Goal: Task Accomplishment & Management: Use online tool/utility

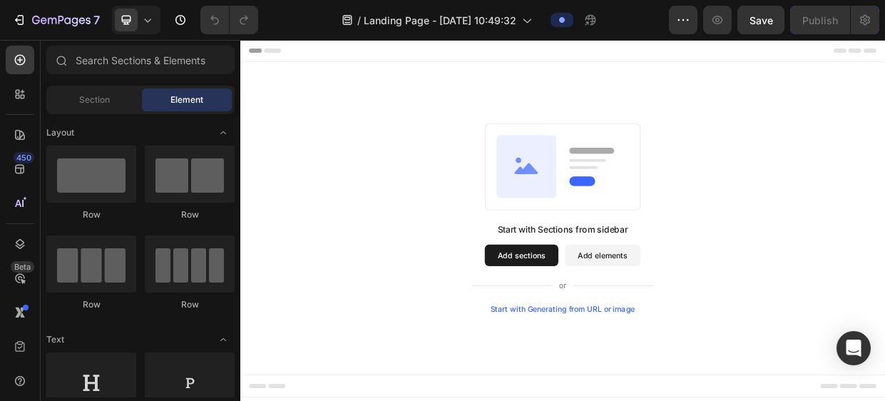
click at [631, 398] on div "Start with Generating from URL or image" at bounding box center [669, 397] width 192 height 11
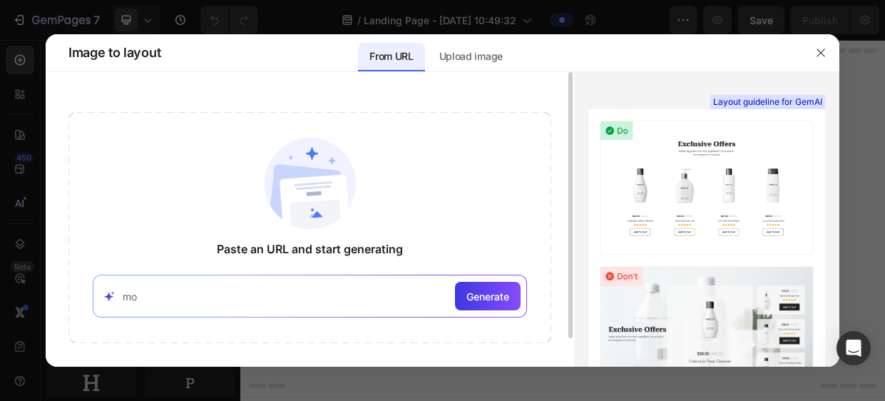
type input "m"
type input "[DOMAIN_NAME]"
click at [500, 286] on div "Generate" at bounding box center [488, 296] width 66 height 29
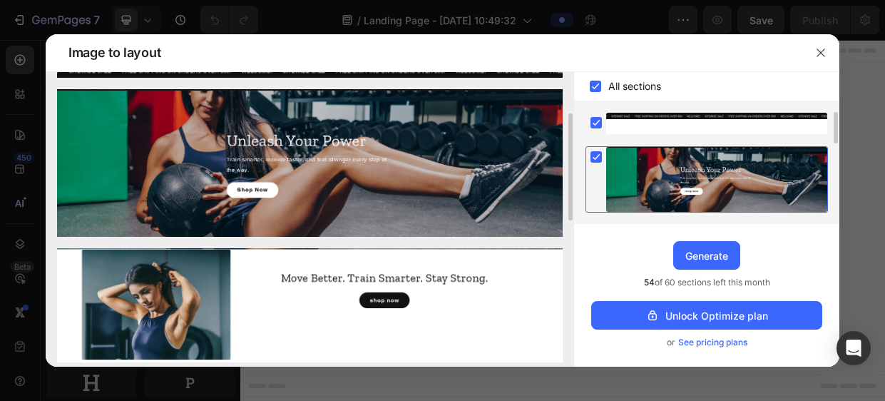
scroll to position [3, 0]
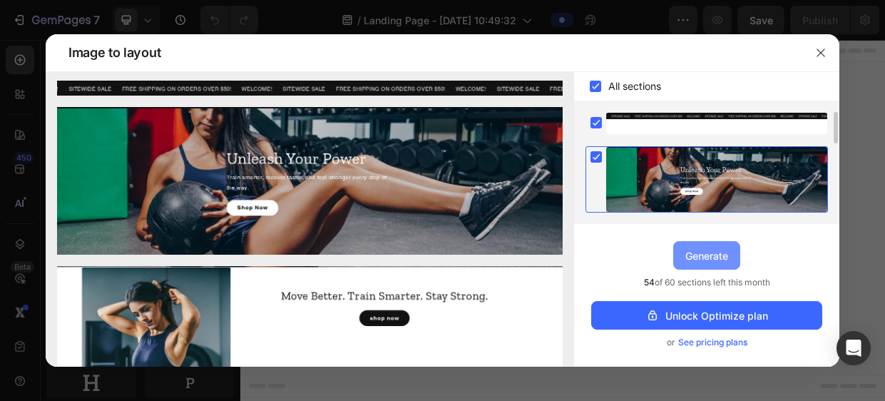
click at [756, 253] on div "Upgrade to Optimize plan and get unlimited generating sections and publish page…" at bounding box center [706, 295] width 265 height 143
click at [731, 257] on button "Generate" at bounding box center [707, 255] width 67 height 29
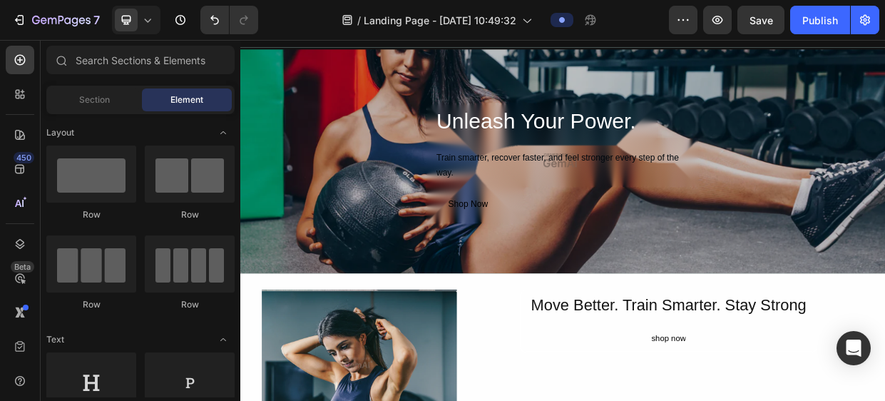
scroll to position [33, 0]
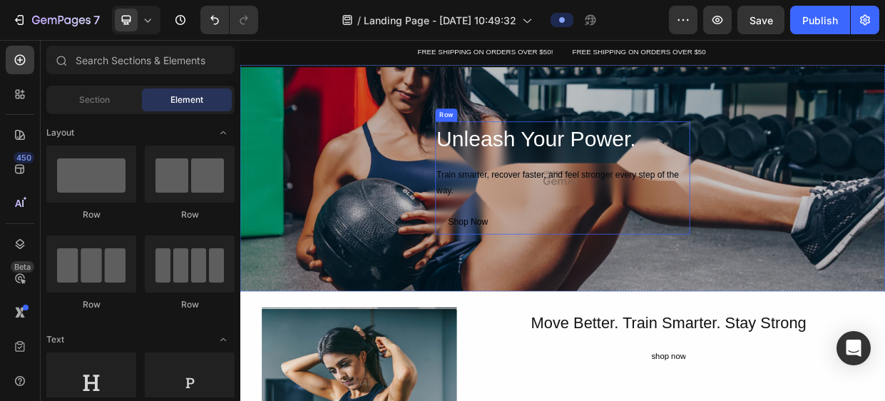
click at [783, 264] on div "Unleash Your Power. Heading Train smarter, recover faster, and feel stronger ev…" at bounding box center [668, 223] width 338 height 150
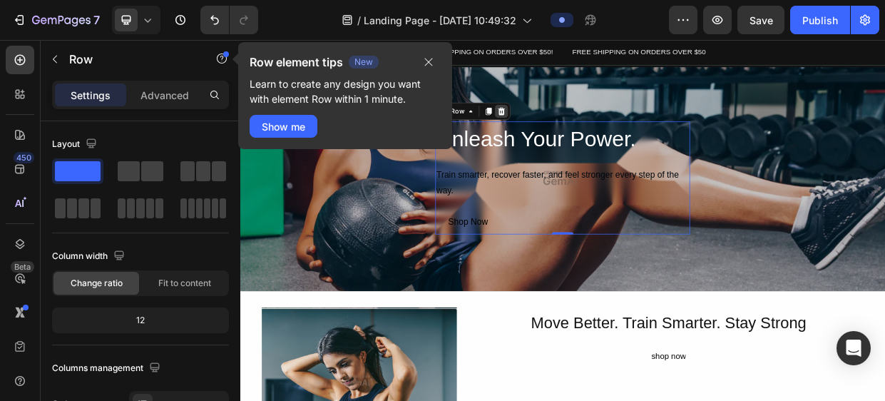
click at [585, 136] on icon at bounding box center [586, 134] width 11 height 11
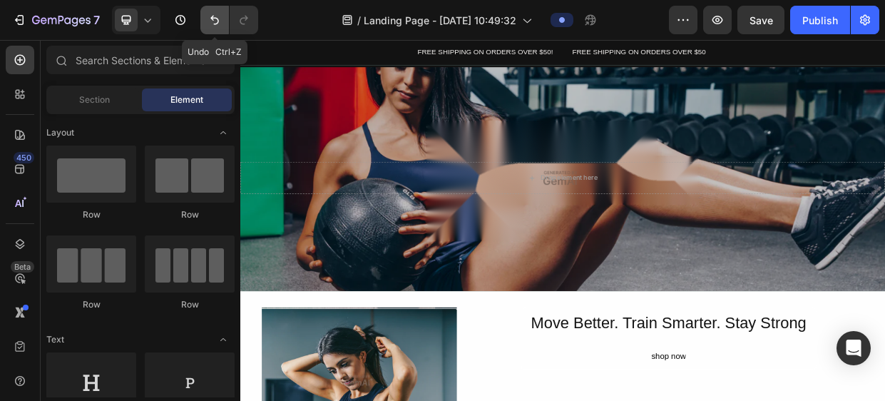
click at [215, 25] on icon "Undo/Redo" at bounding box center [215, 20] width 14 height 14
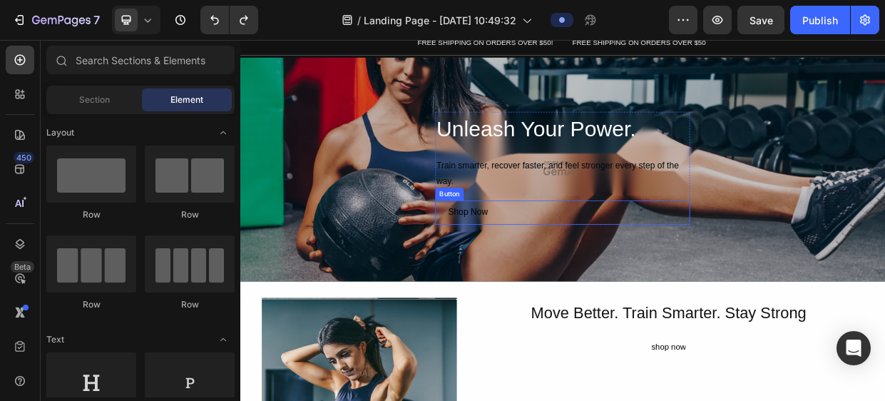
scroll to position [47, 0]
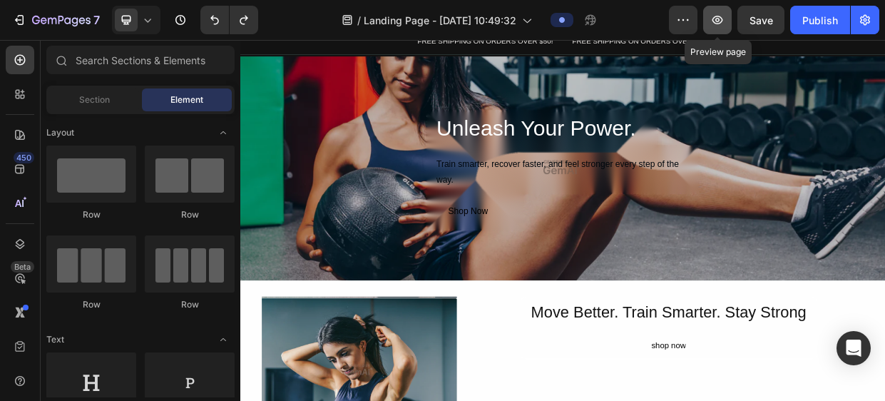
click at [708, 24] on button "button" at bounding box center [717, 20] width 29 height 29
click at [143, 24] on icon at bounding box center [148, 20] width 14 height 14
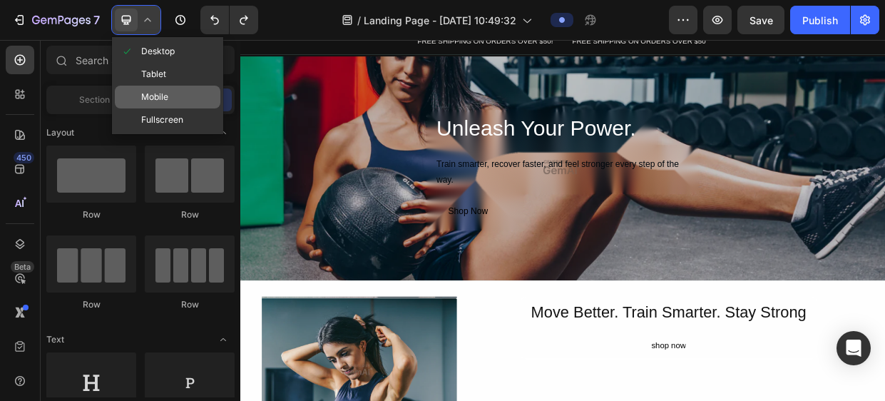
click at [168, 108] on div "Mobile" at bounding box center [168, 119] width 106 height 23
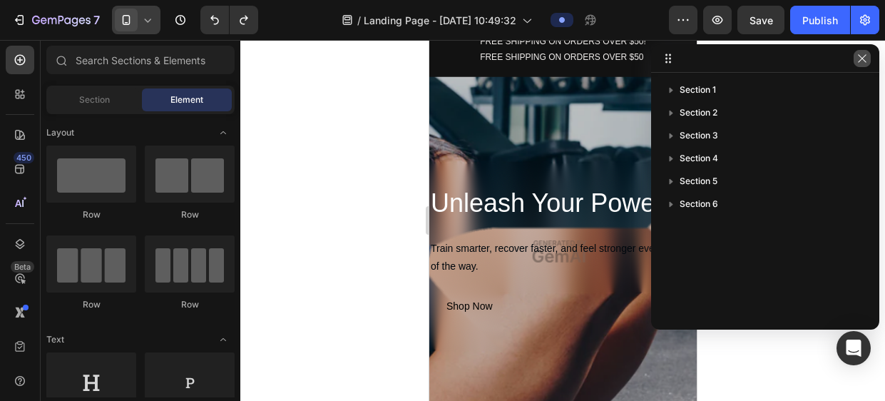
click at [866, 53] on icon "button" at bounding box center [862, 58] width 11 height 11
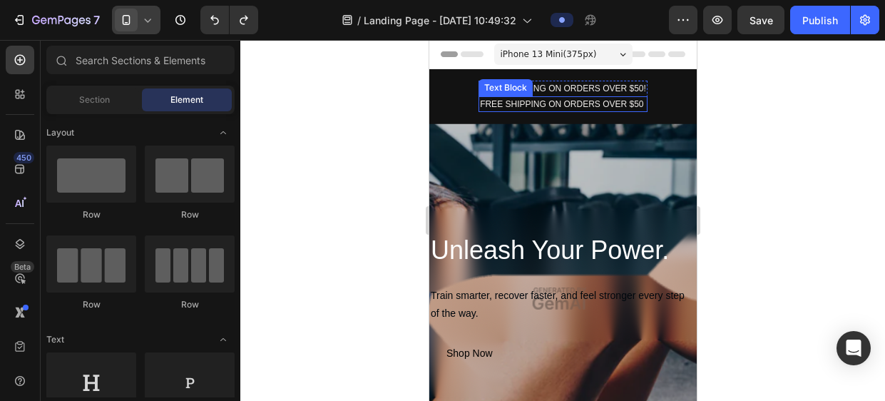
click at [586, 101] on div "FREE SHIPPING ON ORDERS OVER $50" at bounding box center [562, 104] width 169 height 16
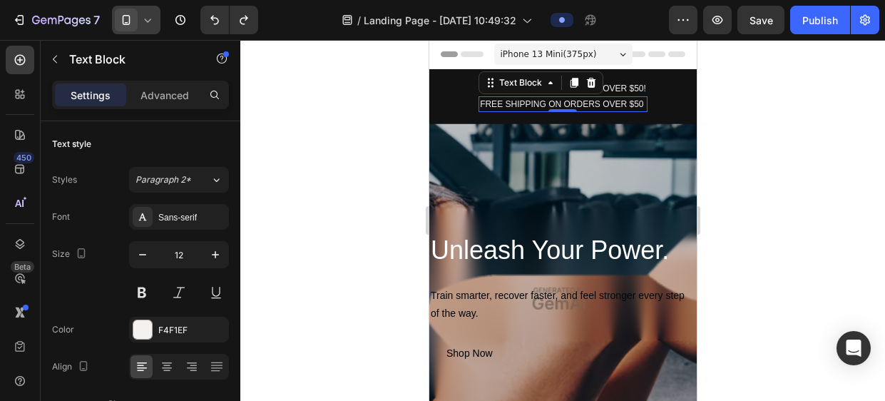
click at [353, 162] on div at bounding box center [562, 220] width 645 height 361
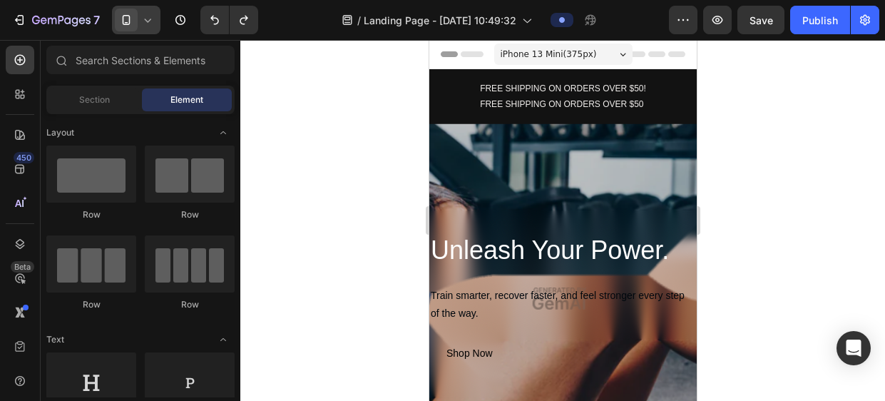
click at [601, 54] on div "iPhone 13 Mini ( 375 px)" at bounding box center [563, 54] width 138 height 21
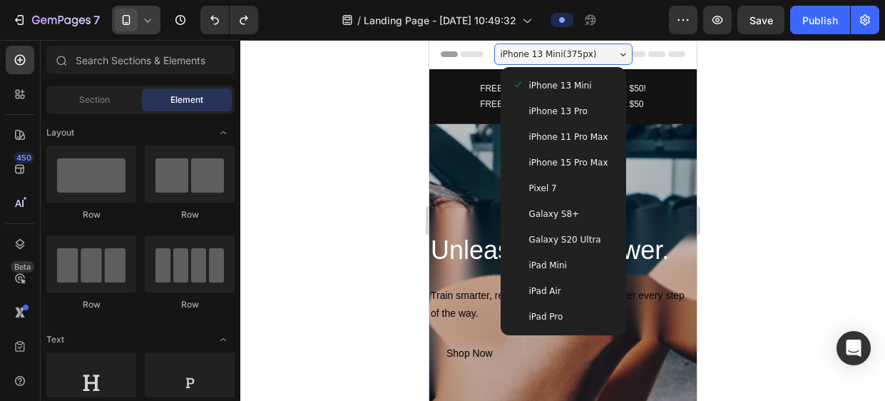
click at [574, 242] on span "Galaxy S20 Ultra" at bounding box center [565, 240] width 72 height 14
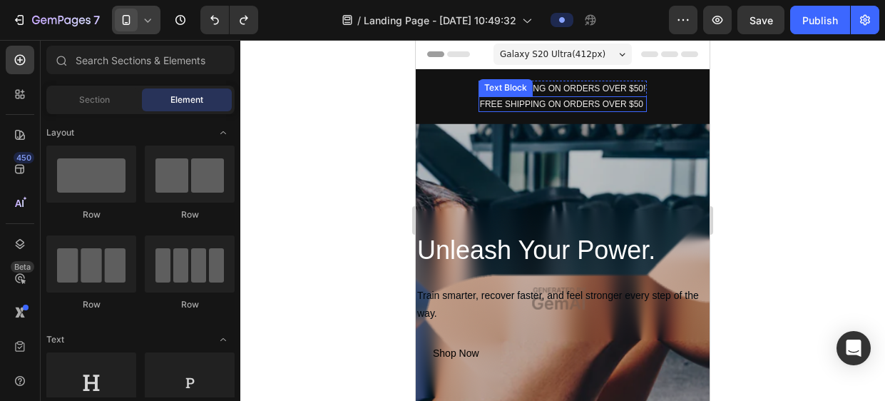
click at [589, 106] on div "FREE SHIPPING ON ORDERS OVER $50" at bounding box center [563, 104] width 169 height 16
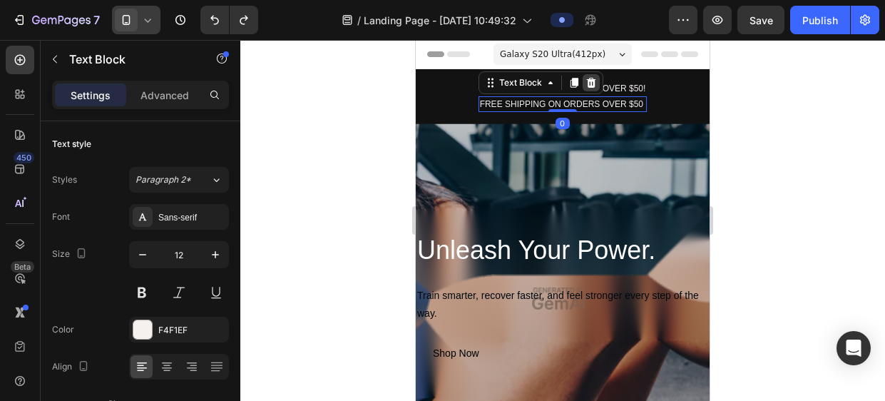
click at [591, 88] on icon at bounding box center [591, 82] width 11 height 11
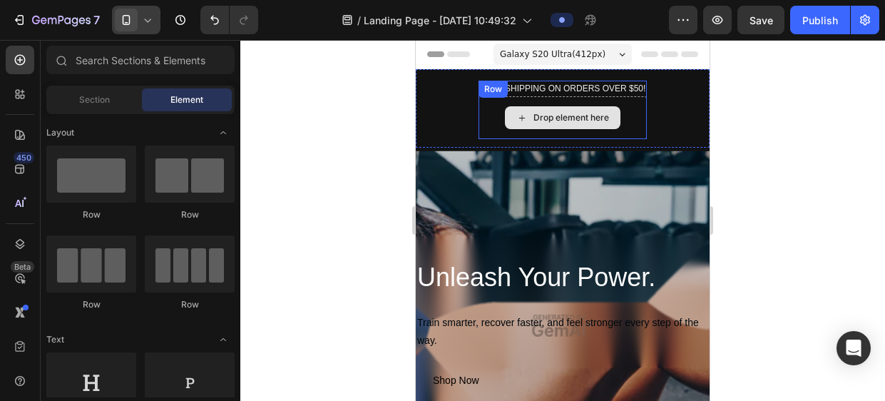
click at [569, 113] on div "Drop element here" at bounding box center [572, 117] width 76 height 11
click at [520, 116] on icon at bounding box center [522, 118] width 11 height 12
click at [518, 117] on icon at bounding box center [522, 118] width 11 height 12
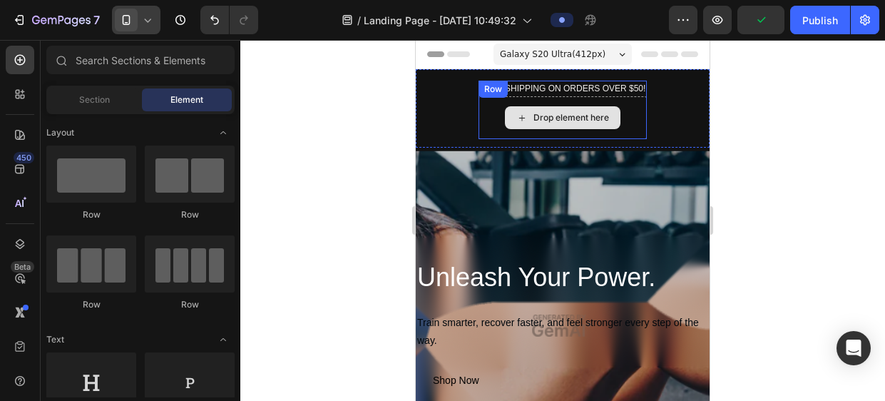
click at [518, 117] on icon at bounding box center [522, 118] width 11 height 12
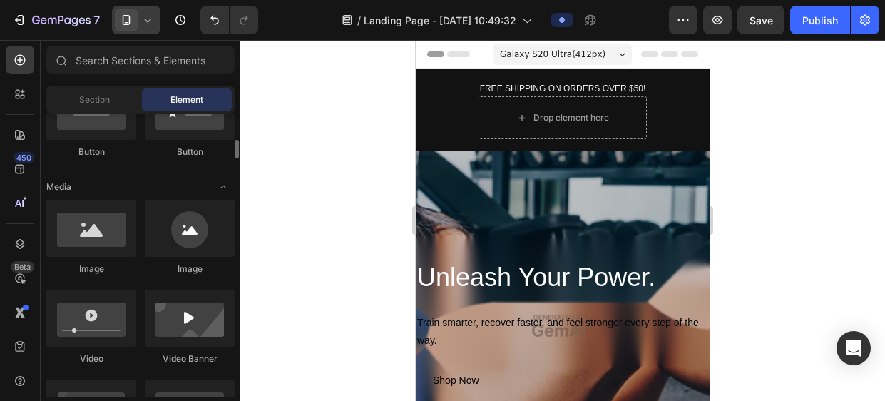
scroll to position [422, 0]
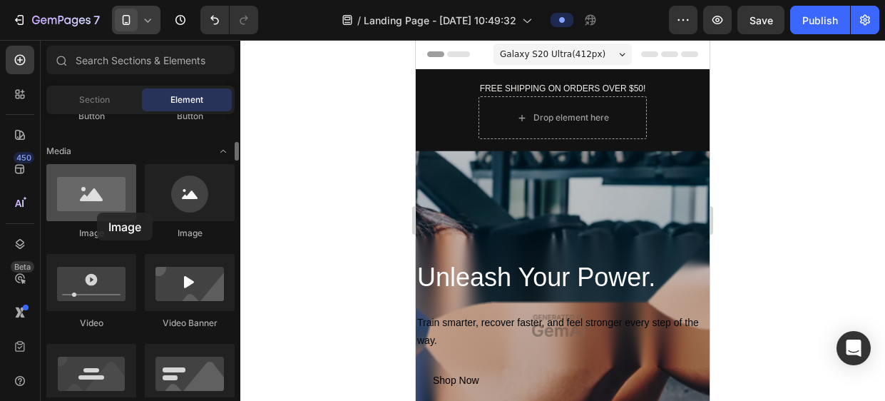
click at [97, 213] on div at bounding box center [91, 192] width 90 height 57
click at [118, 174] on div at bounding box center [91, 192] width 90 height 57
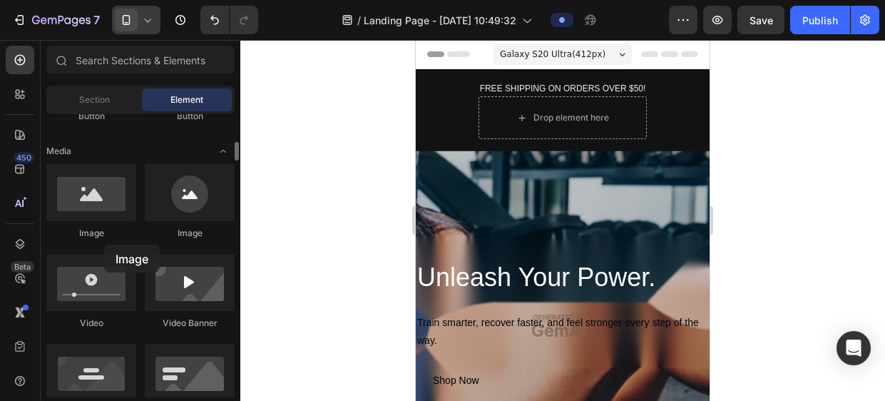
drag, startPoint x: 118, startPoint y: 174, endPoint x: 106, endPoint y: 244, distance: 71.1
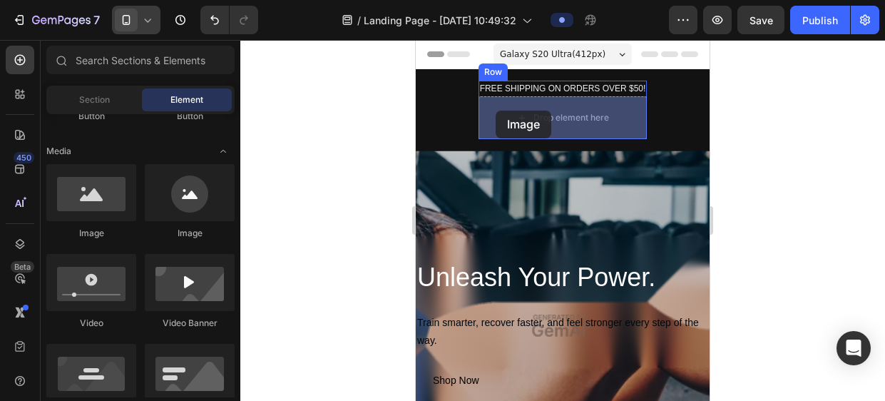
drag, startPoint x: 519, startPoint y: 244, endPoint x: 477, endPoint y: 113, distance: 137.9
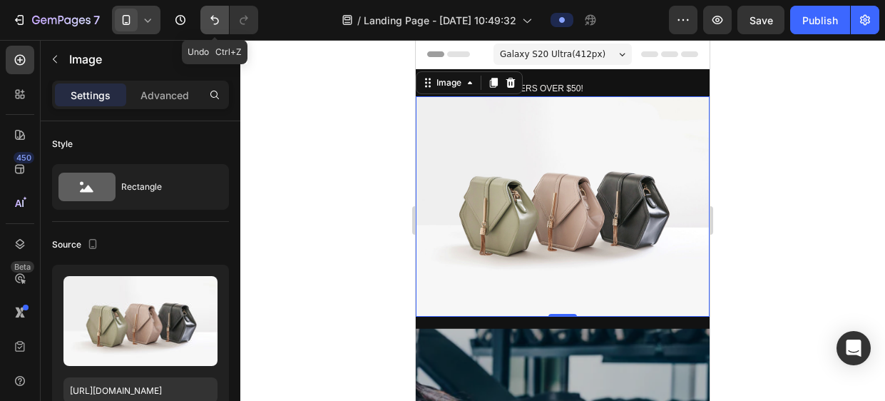
click at [215, 19] on icon "Undo/Redo" at bounding box center [215, 20] width 14 height 14
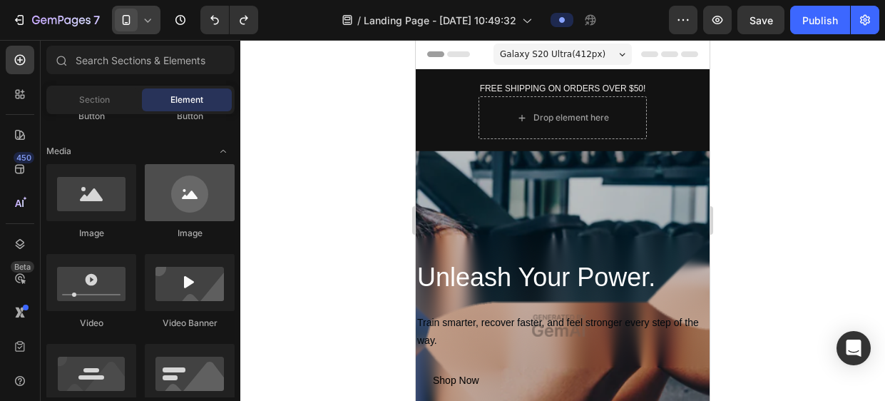
click at [211, 174] on div at bounding box center [190, 192] width 90 height 57
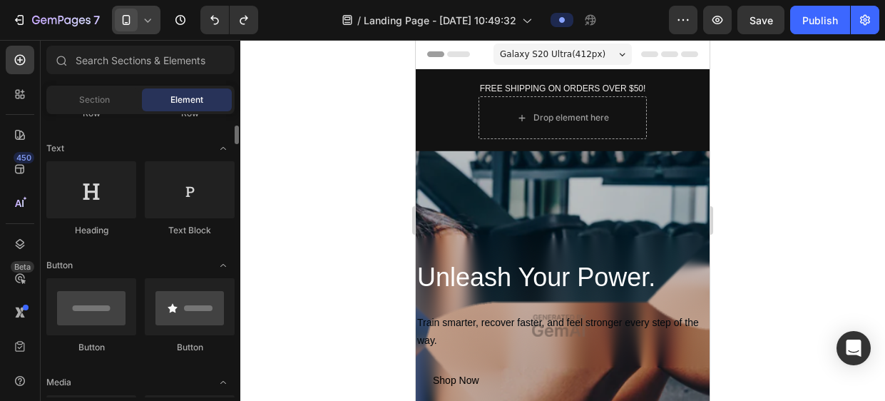
scroll to position [190, 0]
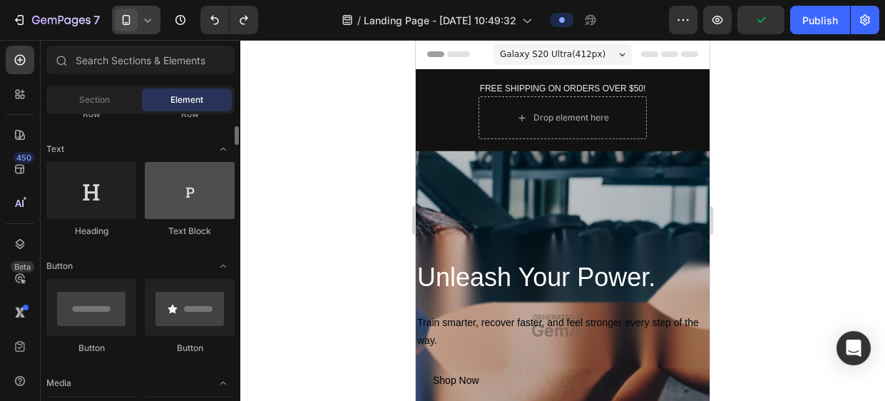
click at [191, 178] on div at bounding box center [190, 190] width 90 height 57
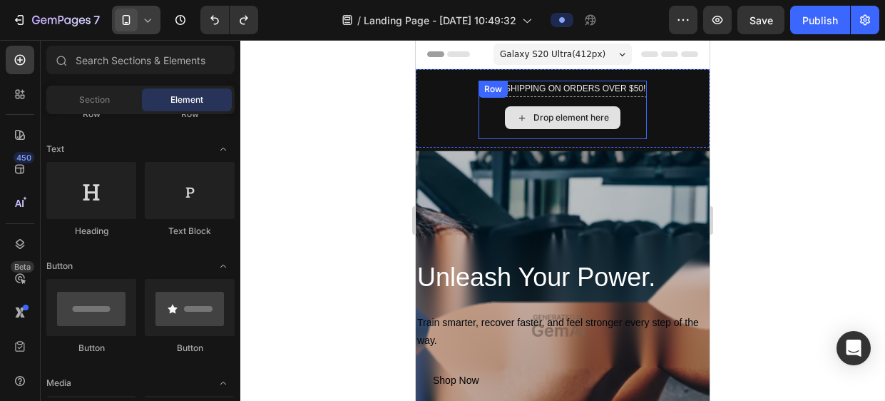
click at [585, 116] on div "Drop element here" at bounding box center [572, 117] width 76 height 11
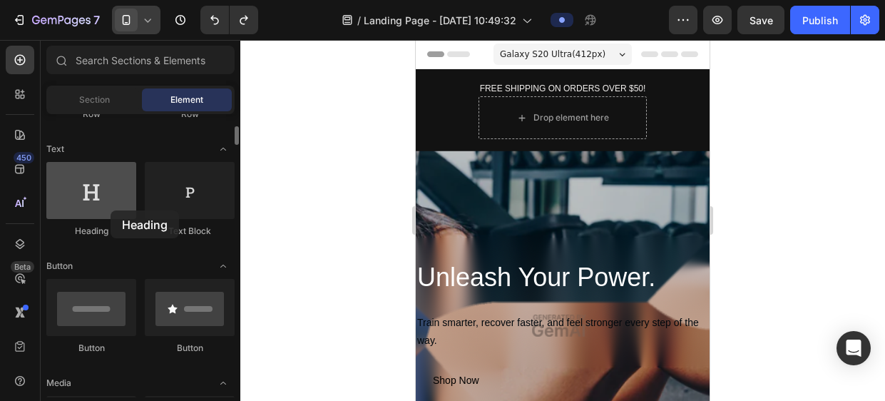
click at [111, 210] on div at bounding box center [91, 190] width 90 height 57
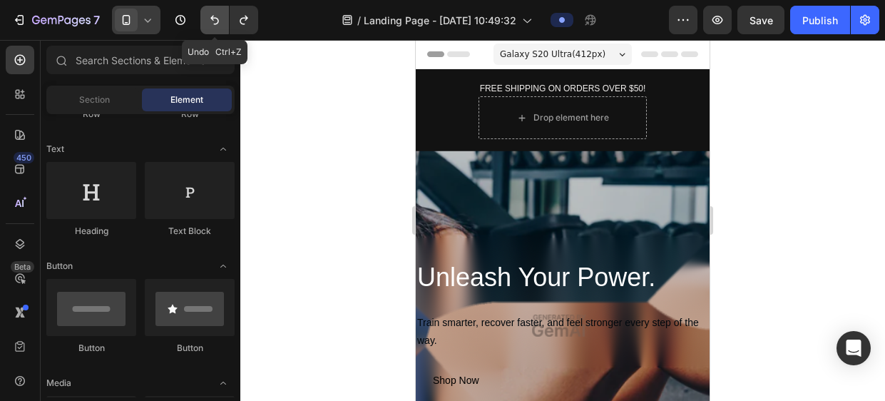
click at [220, 24] on icon "Undo/Redo" at bounding box center [215, 20] width 14 height 14
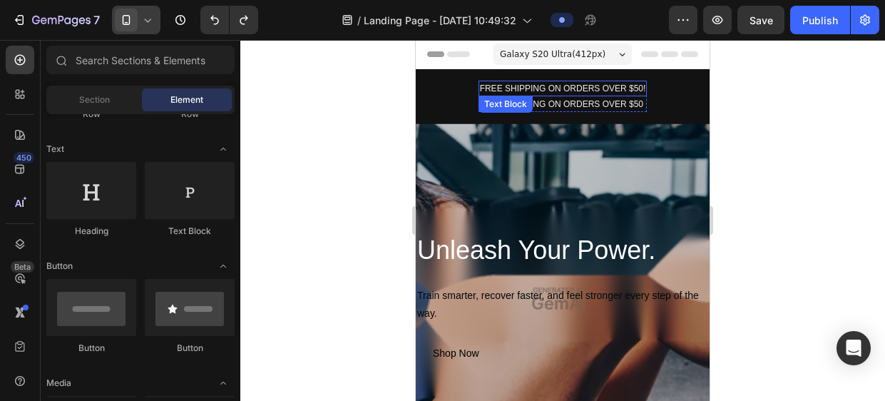
click at [554, 86] on div "FREE SHIPPING ON ORDERS OVER $50!" at bounding box center [563, 89] width 169 height 16
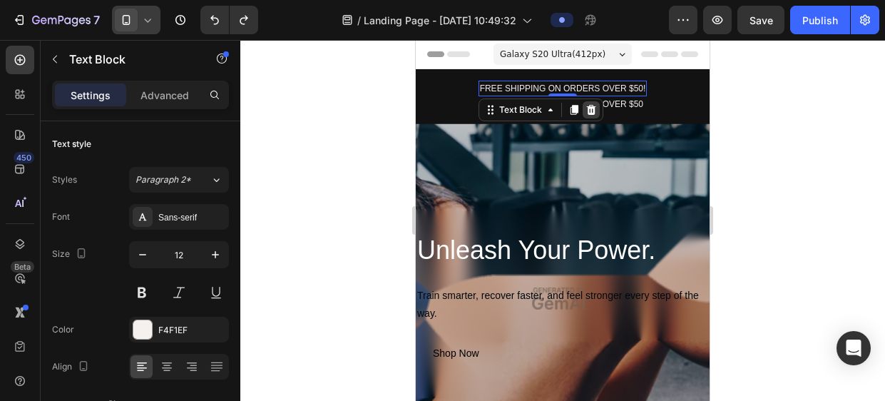
click at [589, 108] on icon at bounding box center [590, 110] width 9 height 10
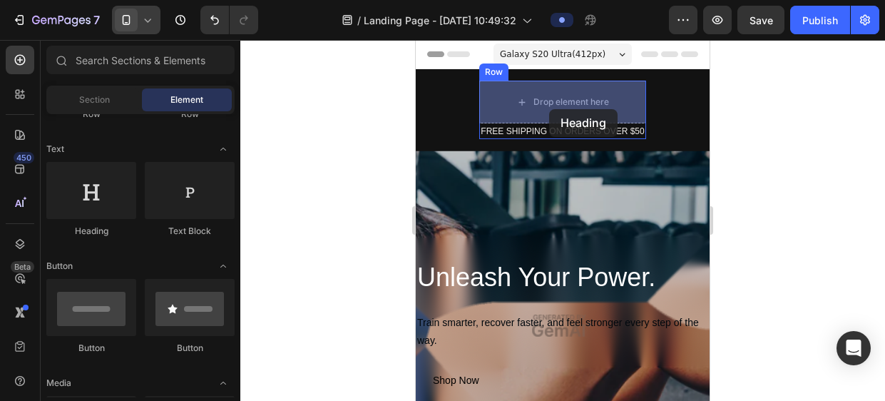
drag, startPoint x: 519, startPoint y: 240, endPoint x: 549, endPoint y: 108, distance: 134.8
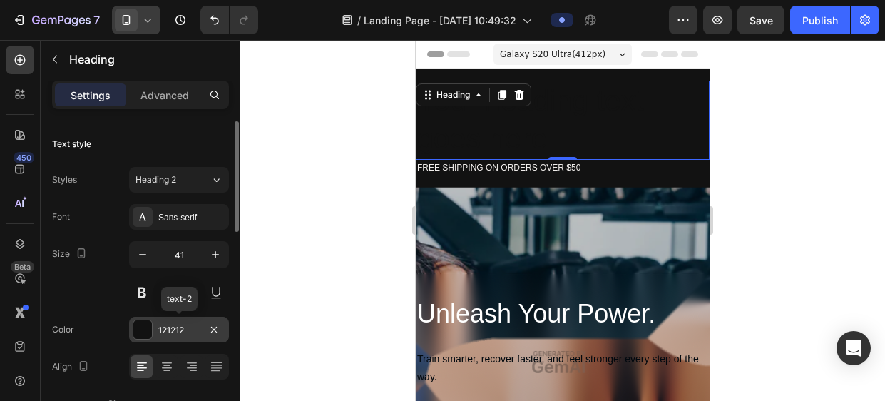
click at [143, 328] on div at bounding box center [142, 329] width 19 height 19
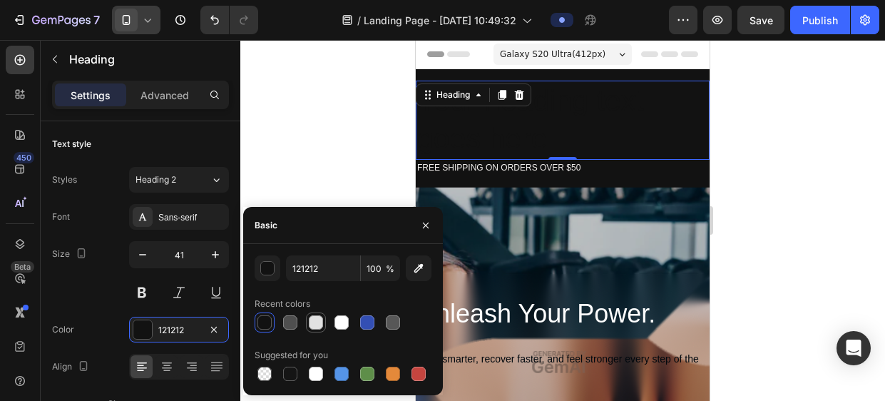
click at [315, 329] on div at bounding box center [316, 322] width 14 height 14
type input "E2E2E2"
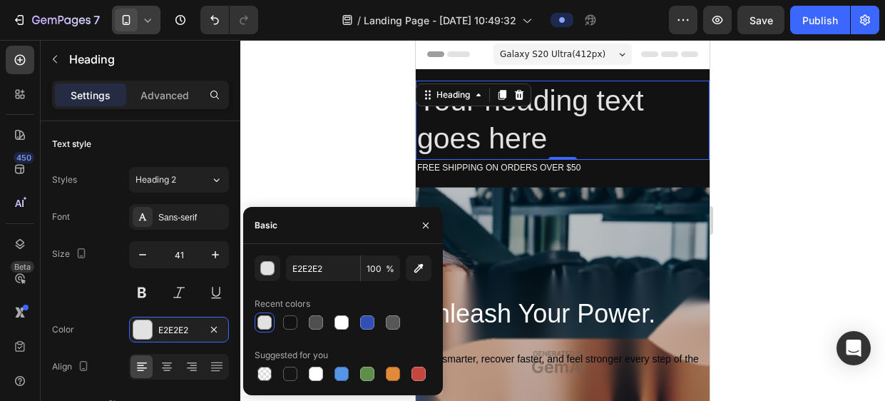
click at [549, 130] on h2 "Your heading text goes here" at bounding box center [563, 120] width 294 height 79
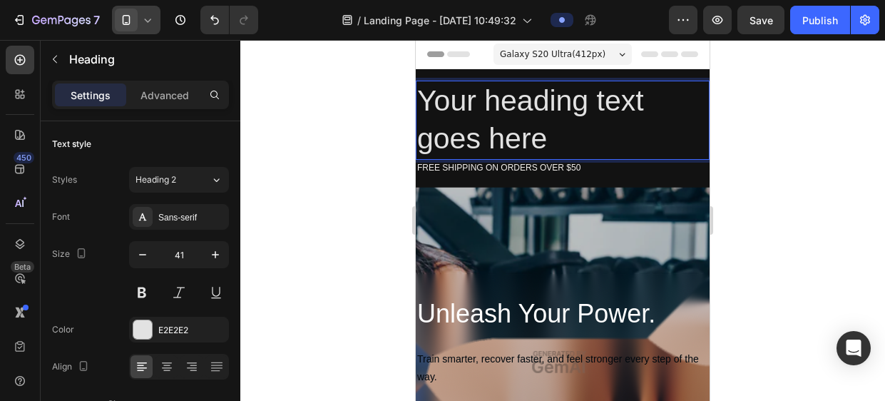
click at [544, 135] on p "Your heading text goes here" at bounding box center [562, 120] width 291 height 76
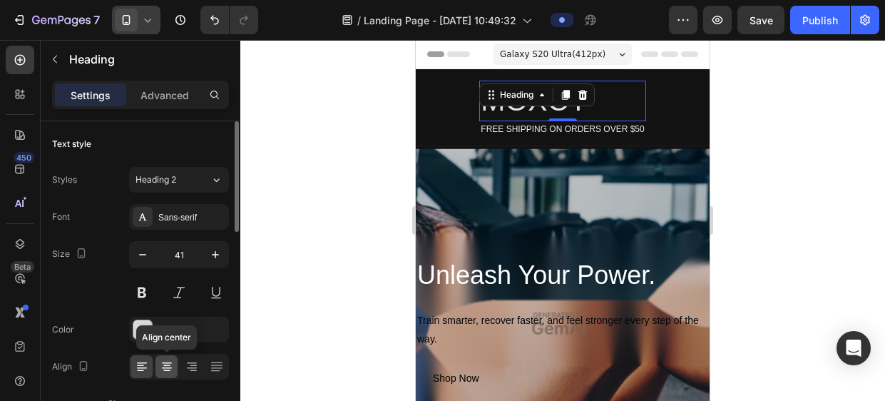
click at [175, 362] on div at bounding box center [167, 366] width 22 height 23
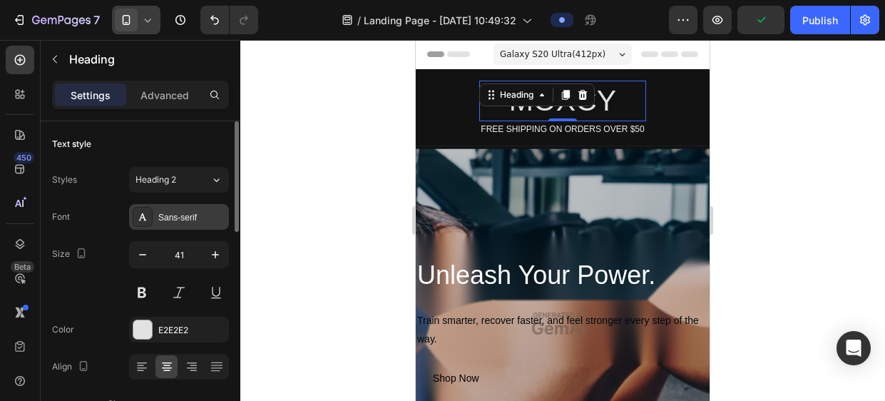
click at [199, 216] on div "Sans-serif" at bounding box center [191, 217] width 67 height 13
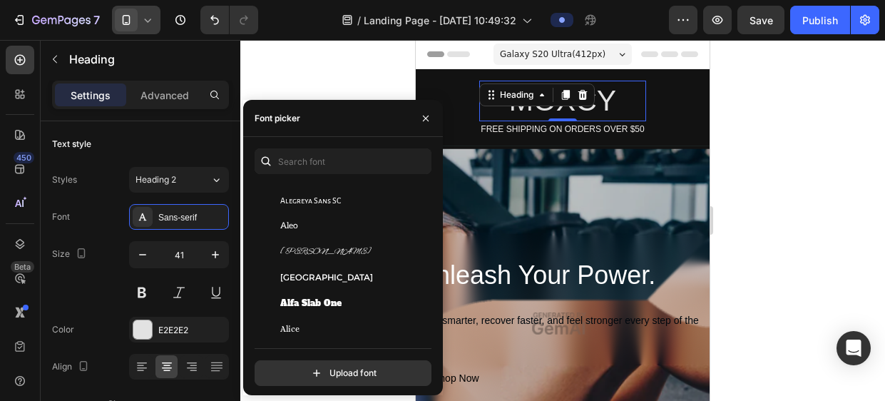
scroll to position [900, 0]
click at [382, 332] on div "Alice" at bounding box center [352, 329] width 144 height 13
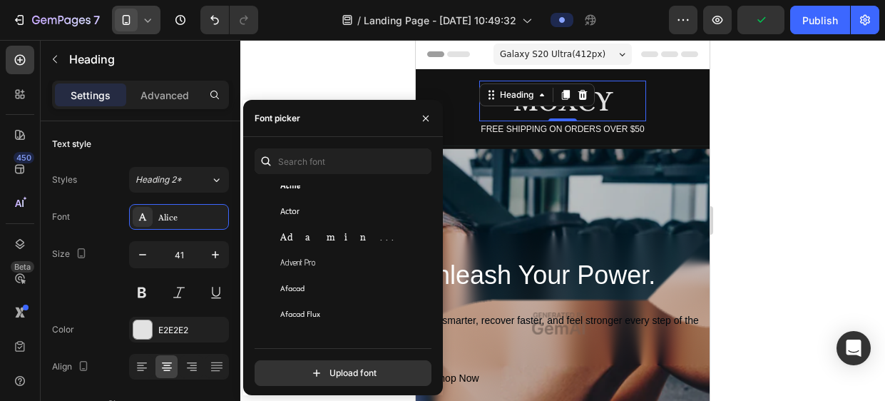
scroll to position [350, 0]
click at [347, 230] on div "Adamina" at bounding box center [341, 238] width 173 height 26
click at [749, 134] on div at bounding box center [562, 220] width 645 height 361
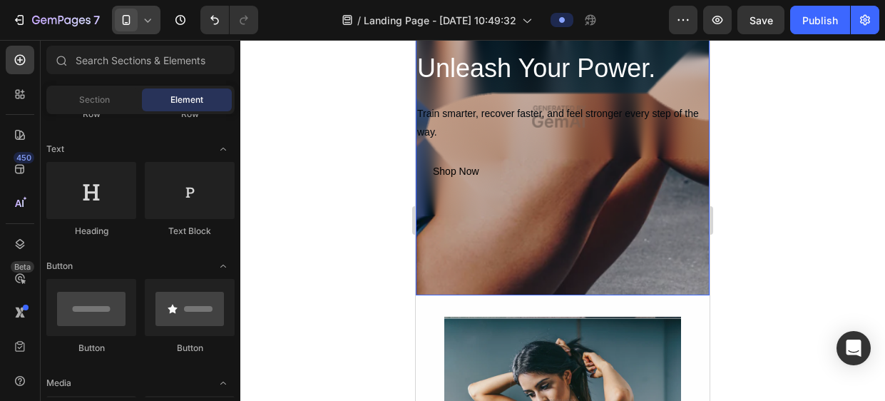
scroll to position [208, 0]
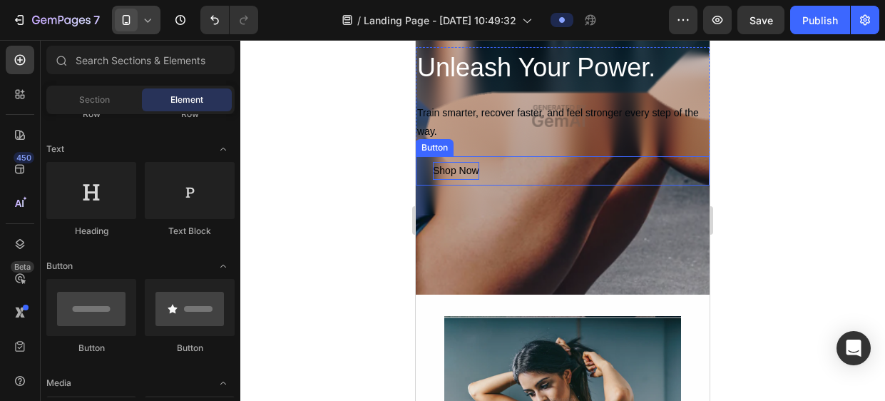
click at [462, 171] on div "Shop Now" at bounding box center [456, 171] width 46 height 18
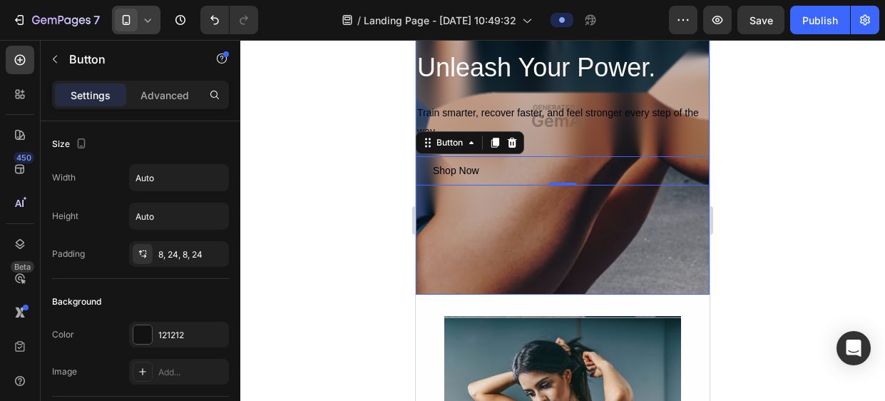
click at [494, 232] on div "Overlay" at bounding box center [563, 116] width 294 height 357
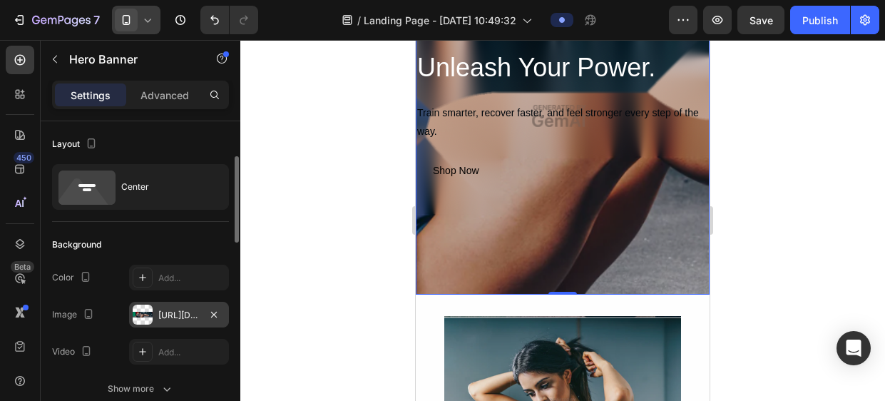
scroll to position [33, 0]
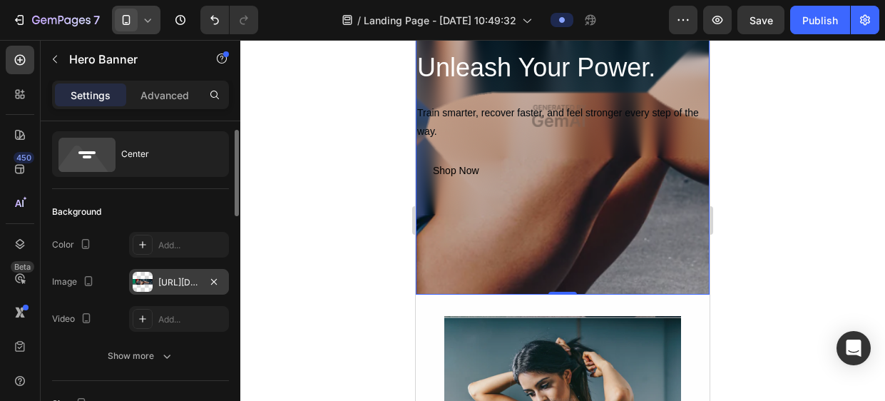
click at [139, 282] on div at bounding box center [143, 282] width 20 height 20
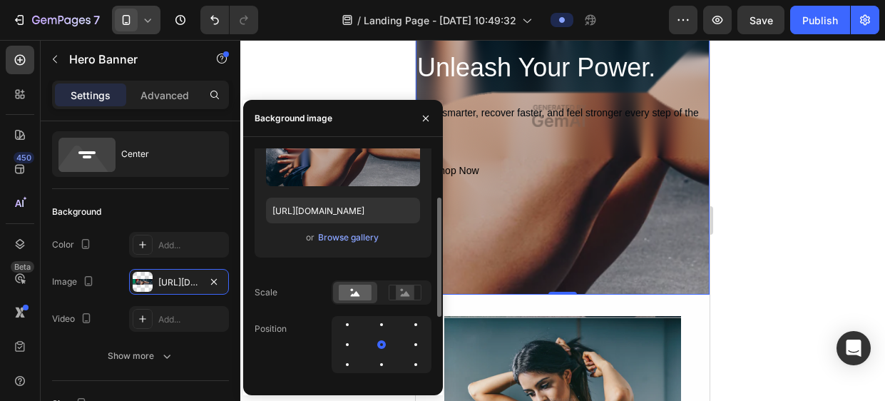
scroll to position [92, 0]
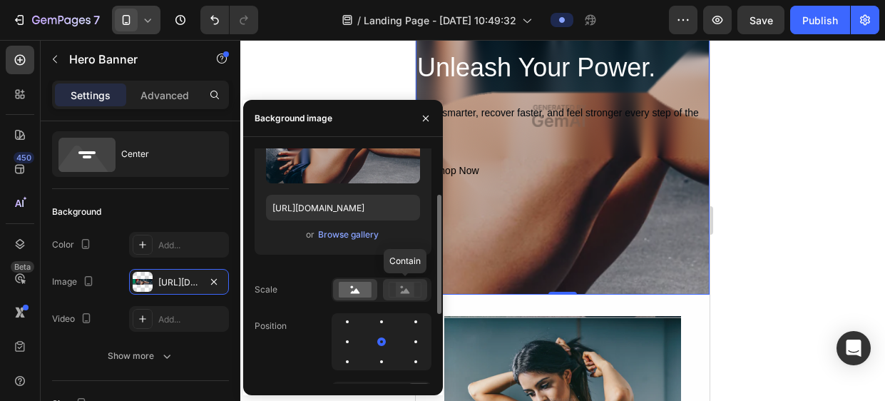
click at [410, 295] on rect at bounding box center [405, 290] width 19 height 14
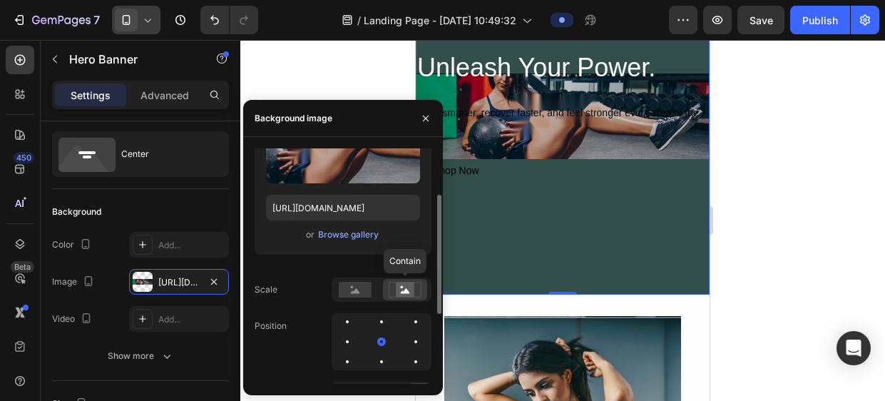
click at [410, 295] on rect at bounding box center [405, 290] width 19 height 14
click at [365, 286] on rect at bounding box center [355, 290] width 33 height 16
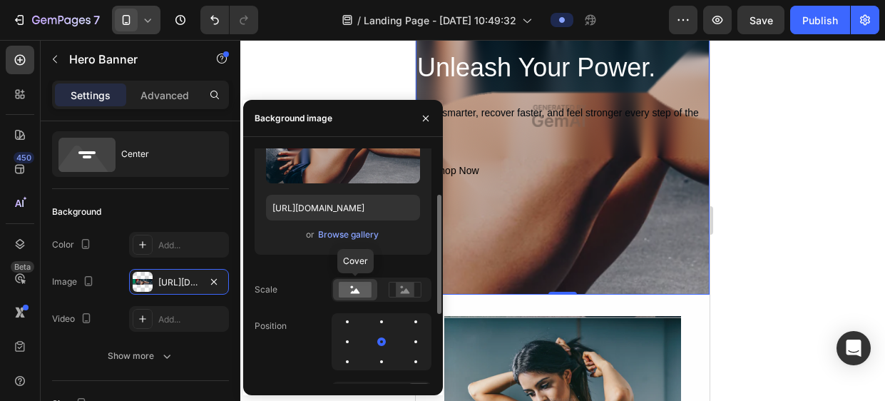
click at [365, 286] on rect at bounding box center [355, 290] width 33 height 16
click at [357, 291] on icon at bounding box center [355, 290] width 9 height 5
click at [400, 290] on rect at bounding box center [405, 290] width 19 height 14
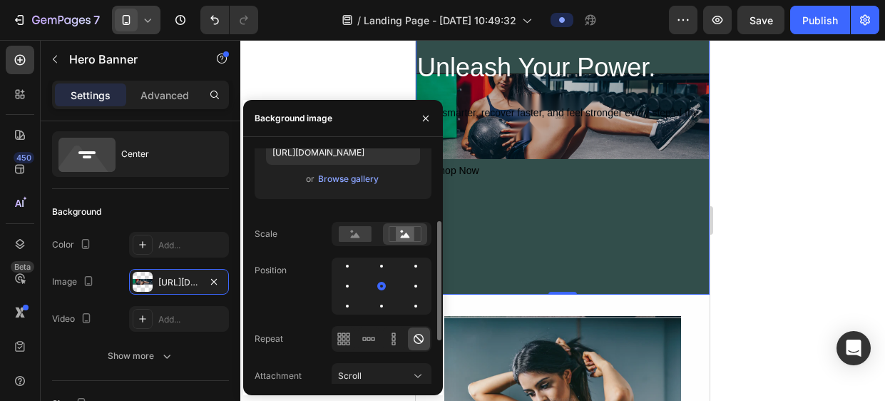
scroll to position [146, 0]
click at [380, 290] on div at bounding box center [381, 287] width 9 height 9
click at [347, 286] on div at bounding box center [347, 287] width 3 height 3
click at [373, 273] on div at bounding box center [381, 267] width 17 height 17
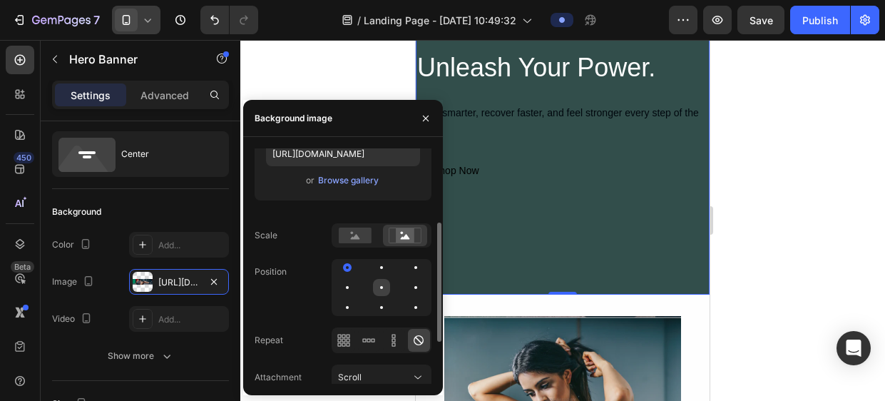
click at [407, 285] on div at bounding box center [415, 287] width 17 height 17
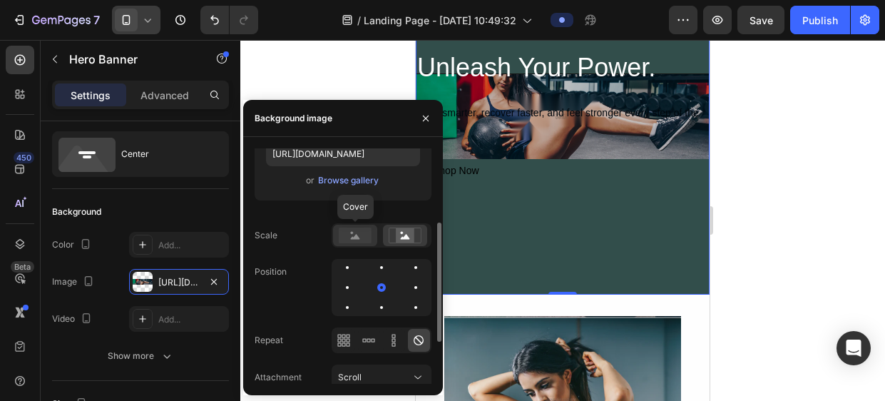
click at [358, 235] on rect at bounding box center [355, 236] width 33 height 16
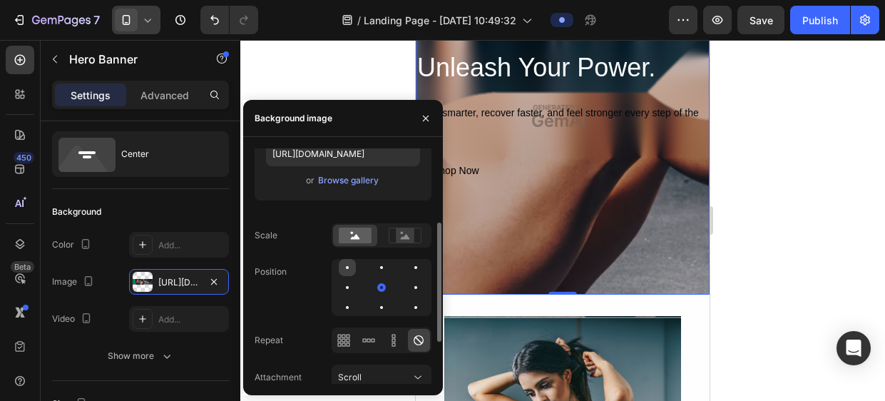
click at [373, 270] on div at bounding box center [381, 267] width 17 height 17
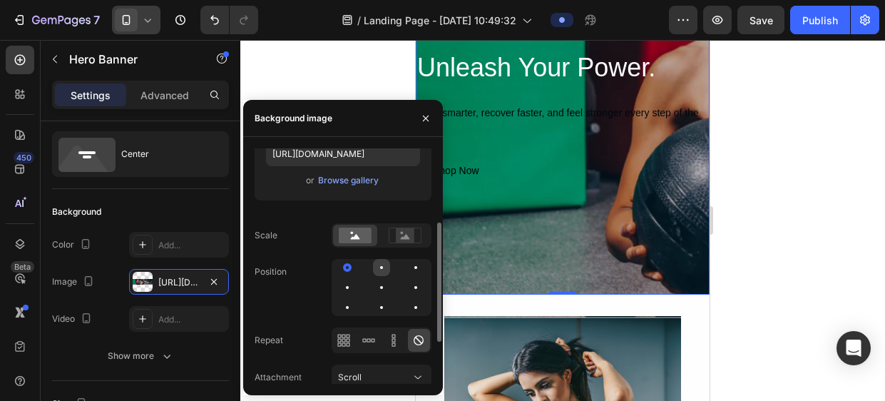
click at [407, 265] on div at bounding box center [415, 267] width 17 height 17
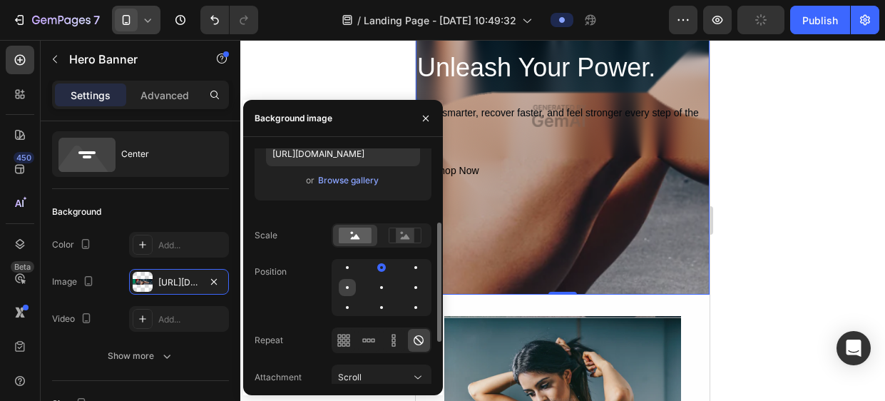
click at [373, 286] on div at bounding box center [381, 287] width 17 height 17
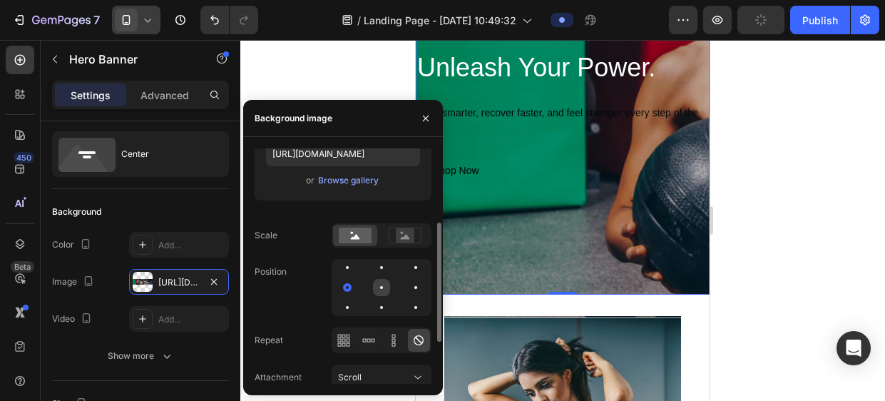
click at [407, 287] on div at bounding box center [415, 287] width 17 height 17
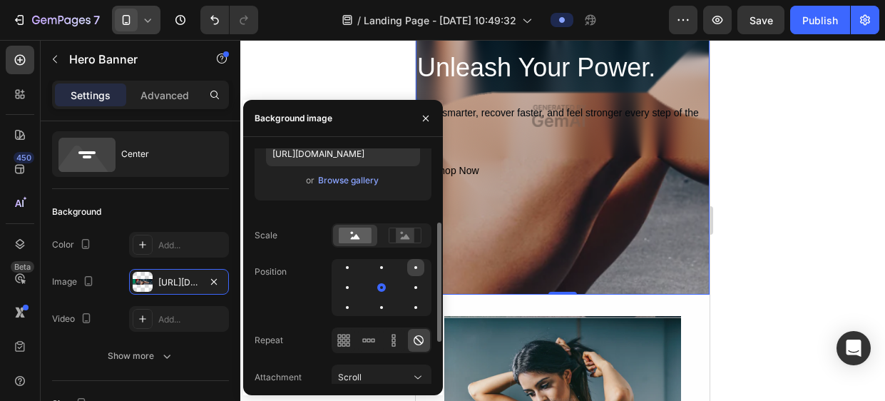
click at [415, 268] on div at bounding box center [416, 267] width 3 height 3
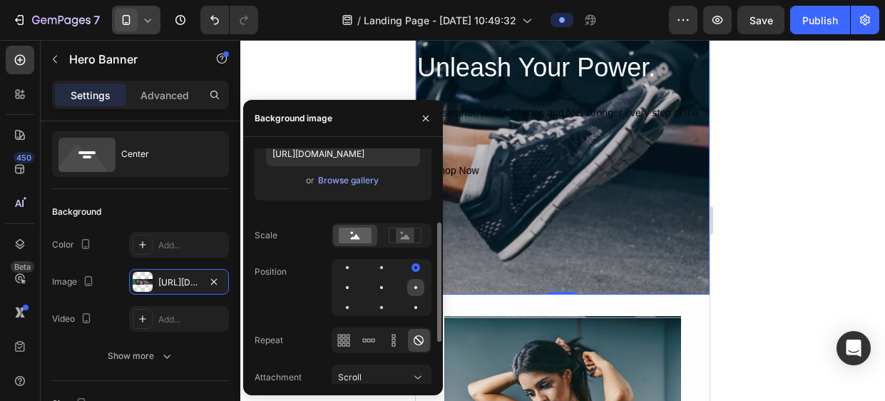
click at [356, 299] on div at bounding box center [347, 307] width 17 height 17
click at [373, 303] on div at bounding box center [381, 307] width 17 height 17
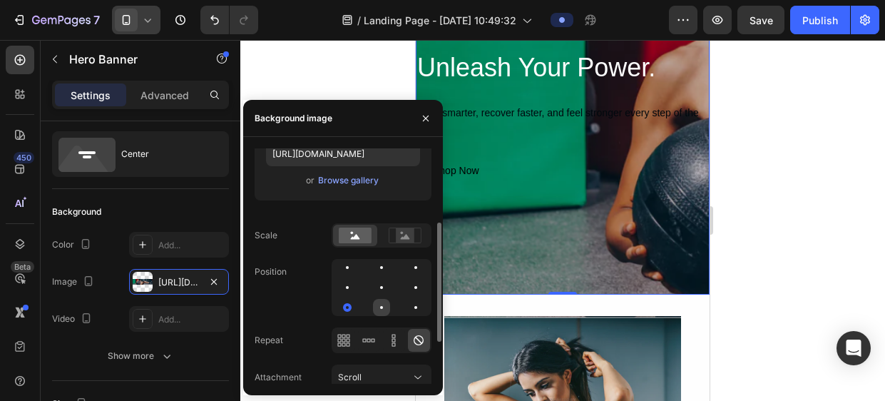
click at [407, 304] on div at bounding box center [415, 307] width 17 height 17
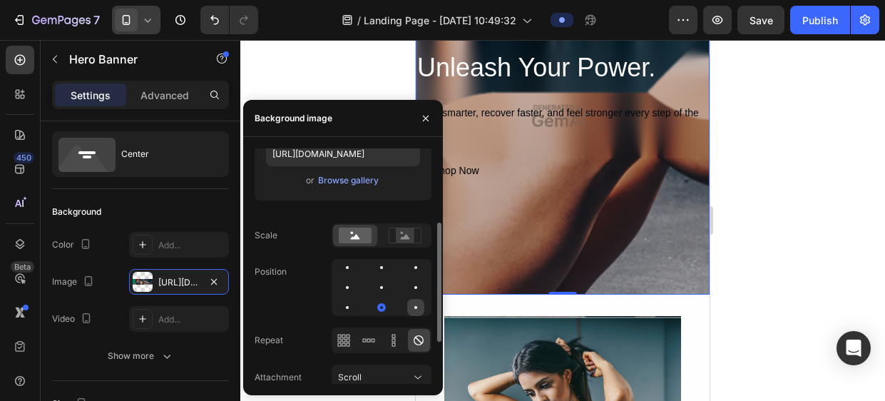
click at [412, 304] on div at bounding box center [415, 307] width 17 height 17
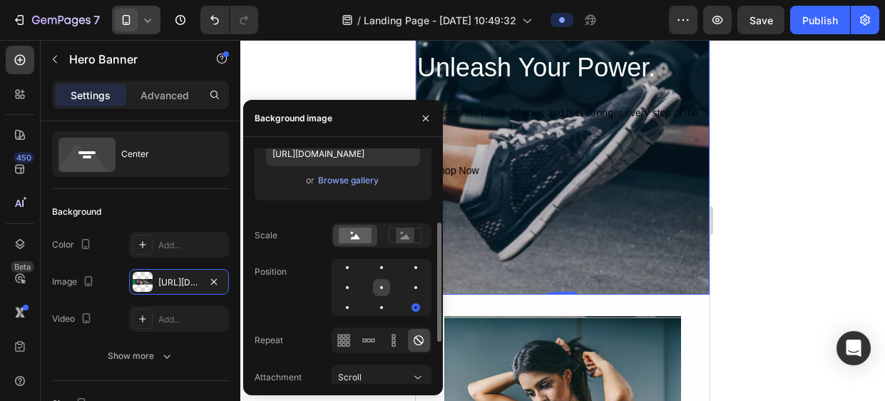
click at [407, 281] on div at bounding box center [415, 287] width 17 height 17
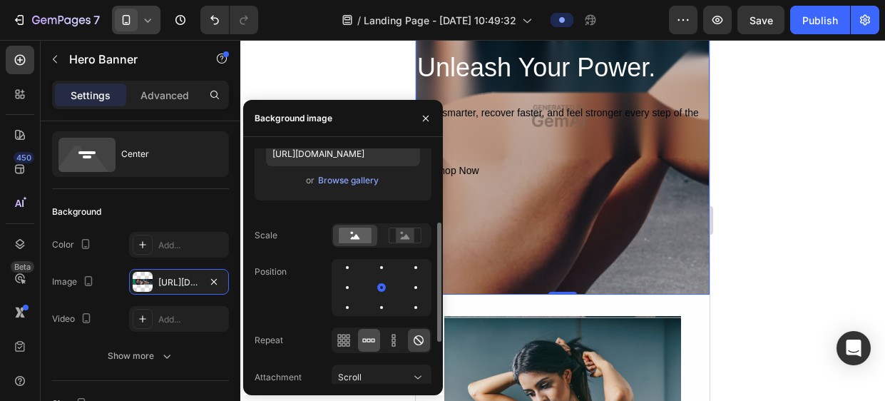
click at [368, 337] on icon at bounding box center [369, 340] width 14 height 14
click at [370, 338] on icon at bounding box center [369, 340] width 4 height 4
click at [418, 341] on icon at bounding box center [419, 340] width 14 height 14
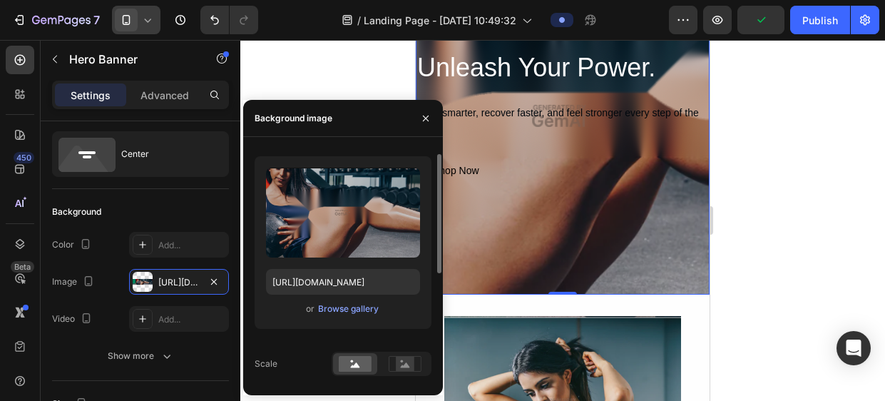
scroll to position [14, 0]
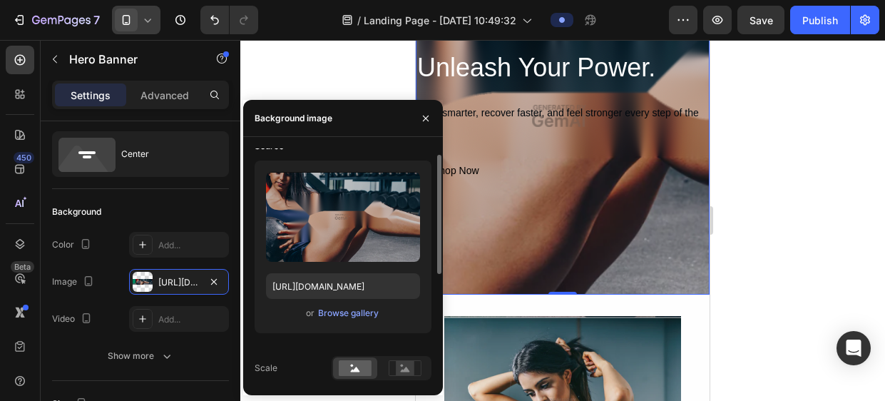
click at [342, 307] on div "Browse gallery" at bounding box center [348, 313] width 61 height 13
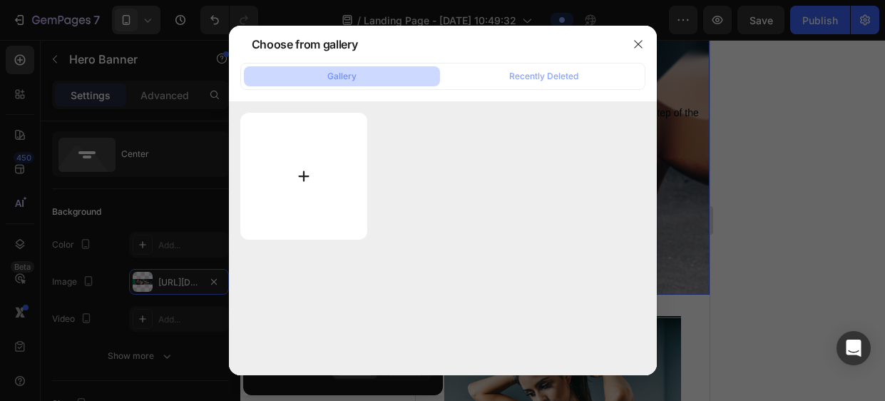
click at [330, 161] on input "file" at bounding box center [304, 176] width 128 height 127
click at [644, 41] on button "button" at bounding box center [638, 44] width 23 height 23
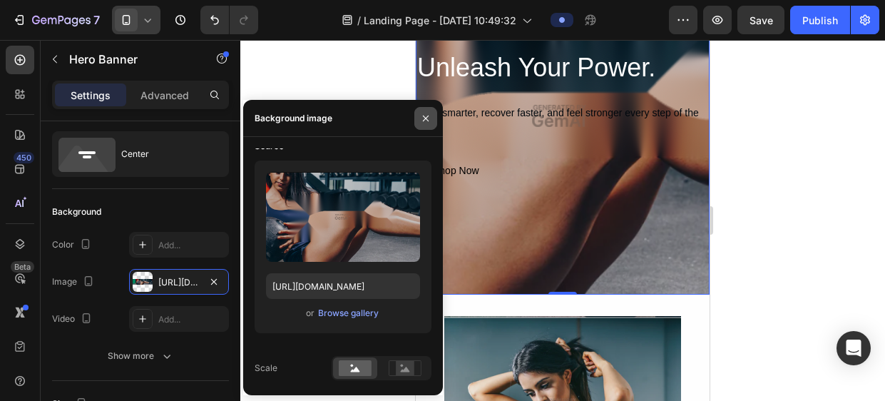
click at [427, 122] on icon "button" at bounding box center [425, 118] width 11 height 11
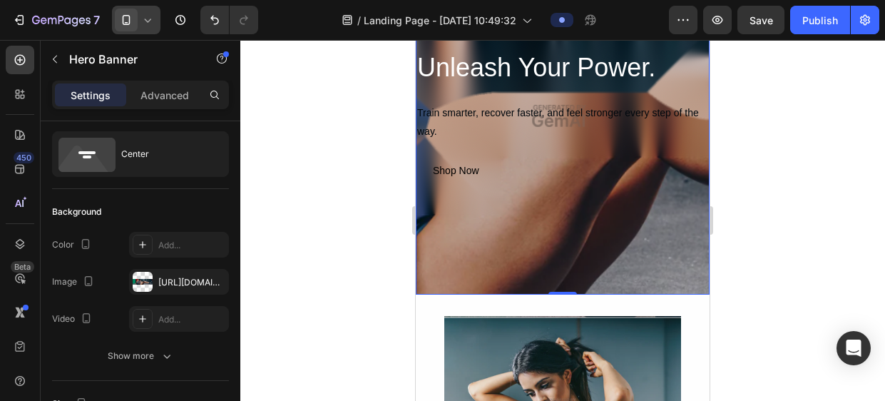
click at [121, 27] on span at bounding box center [126, 20] width 23 height 23
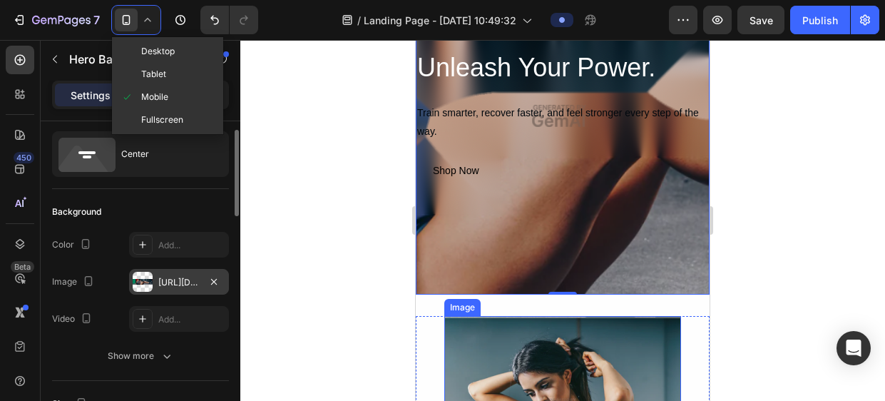
click at [166, 270] on div "[URL][DOMAIN_NAME]" at bounding box center [179, 282] width 100 height 26
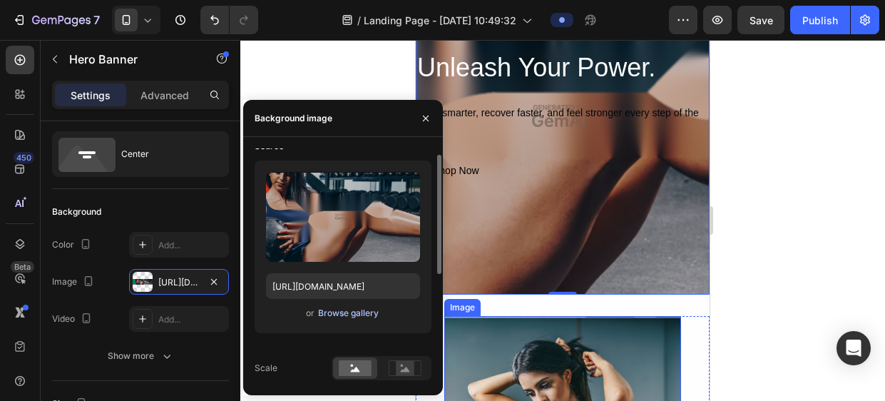
click at [337, 311] on div "Browse gallery" at bounding box center [348, 313] width 61 height 13
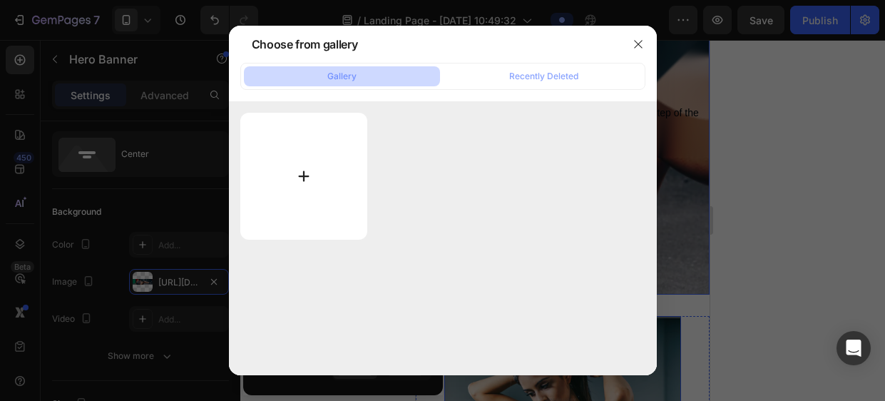
click at [322, 176] on input "file" at bounding box center [304, 176] width 128 height 127
type input "C:\fakepath\core-strength-fitness_41098104-56ec-44aa-b5e6-67bf9e7d9156 (1).jpg"
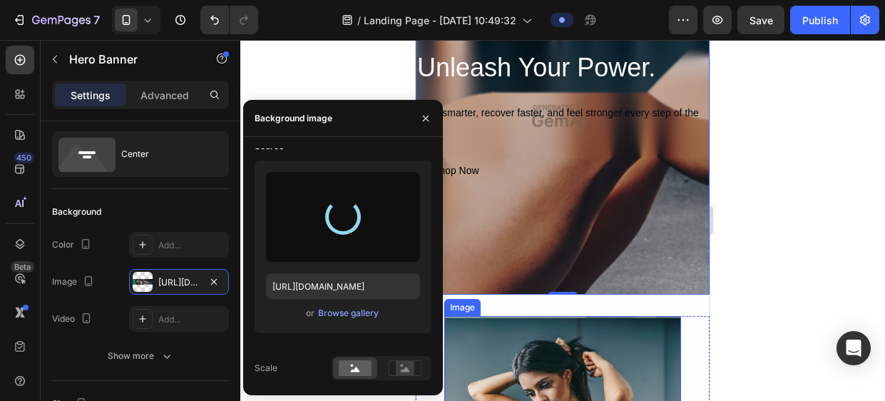
type input "[URL][DOMAIN_NAME]"
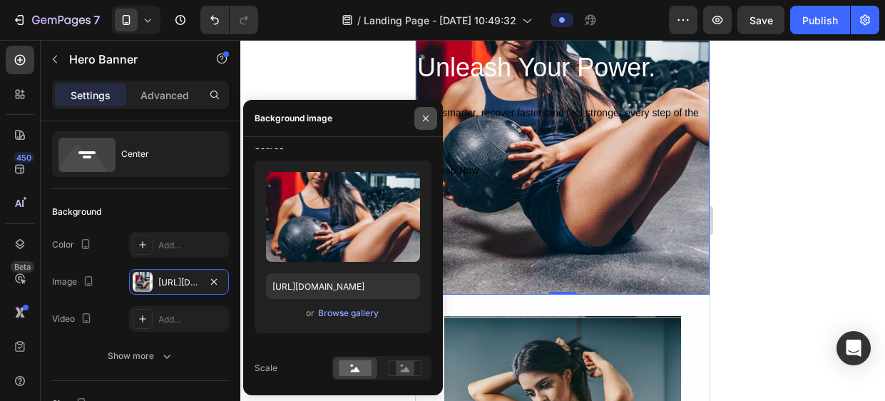
click at [430, 119] on icon "button" at bounding box center [425, 118] width 11 height 11
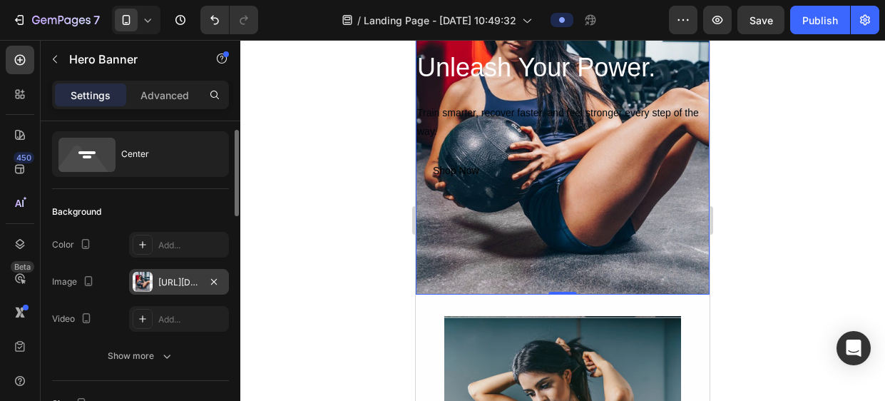
click at [180, 286] on div "[URL][DOMAIN_NAME]" at bounding box center [178, 282] width 41 height 13
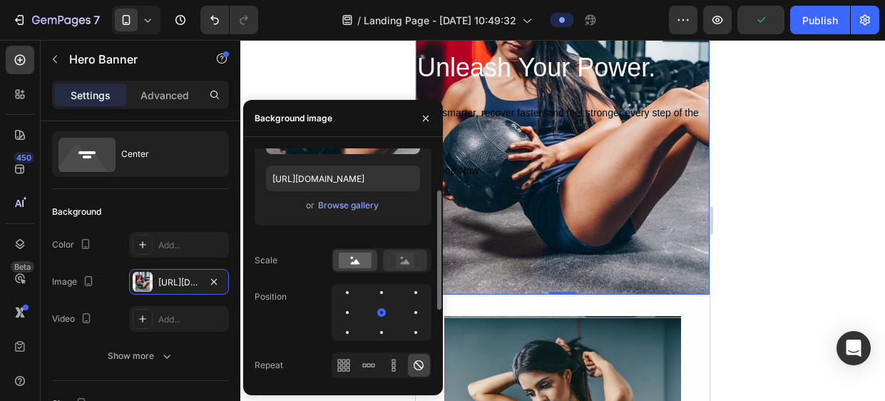
scroll to position [146, 0]
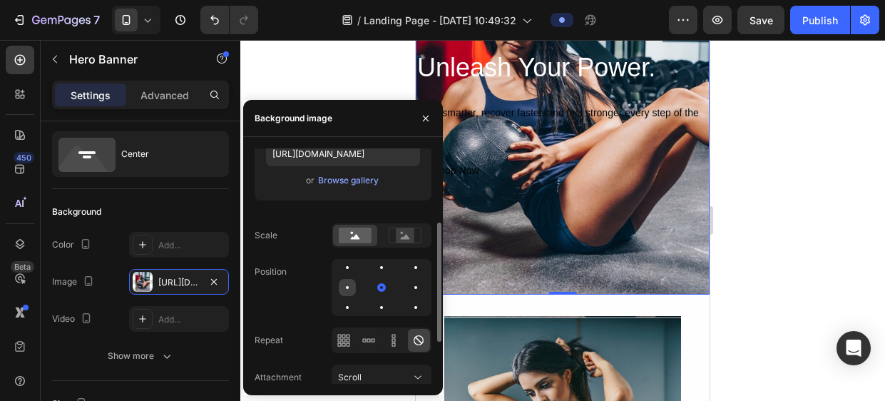
click at [346, 288] on div at bounding box center [347, 287] width 3 height 3
click at [416, 286] on div at bounding box center [416, 287] width 3 height 3
click at [373, 290] on div at bounding box center [381, 287] width 17 height 17
click at [407, 285] on div at bounding box center [415, 287] width 17 height 17
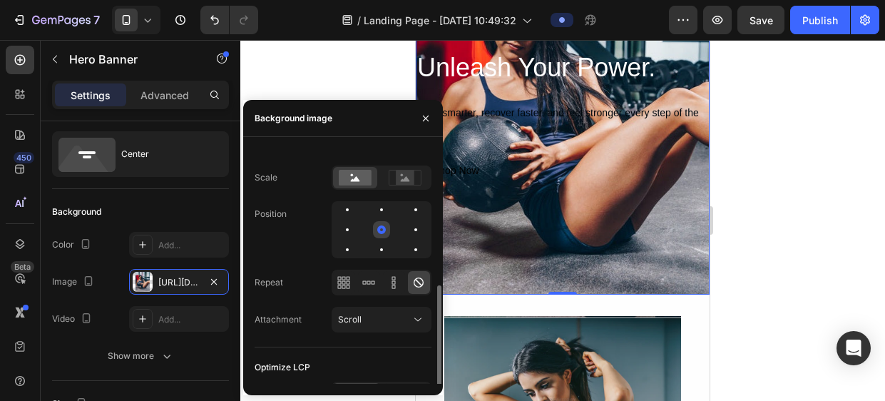
scroll to position [226, 0]
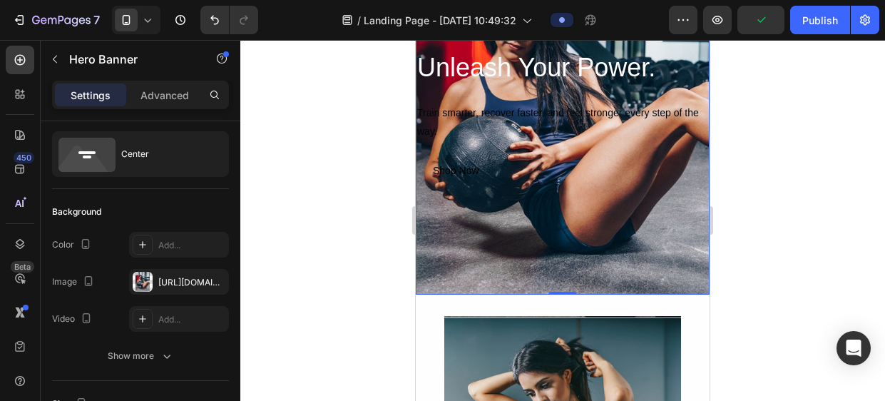
click at [740, 268] on div at bounding box center [562, 220] width 645 height 361
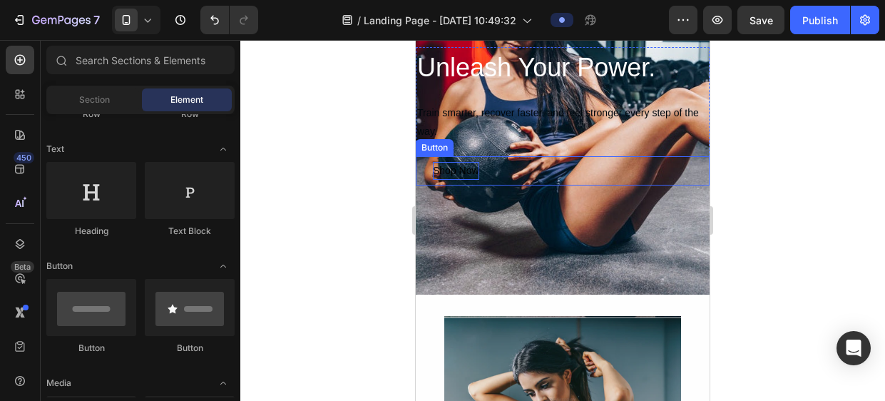
click at [470, 171] on div "Shop Now" at bounding box center [456, 171] width 46 height 18
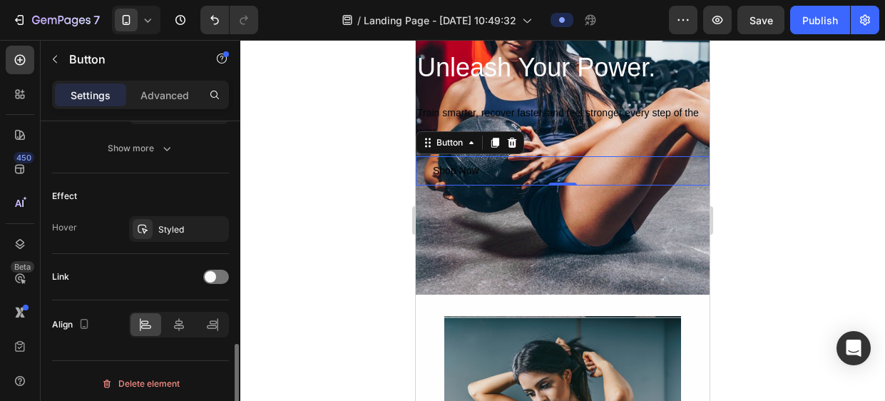
scroll to position [701, 0]
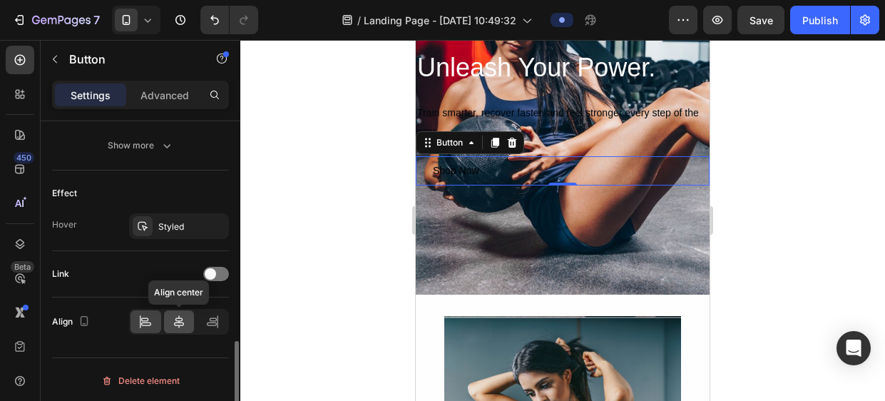
click at [172, 326] on icon at bounding box center [179, 322] width 14 height 14
click at [214, 322] on icon at bounding box center [212, 324] width 10 height 4
click at [154, 320] on div at bounding box center [146, 321] width 31 height 23
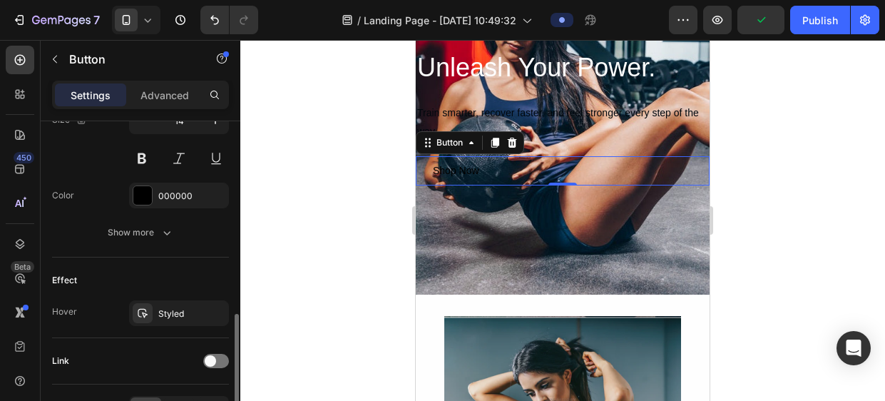
scroll to position [611, 0]
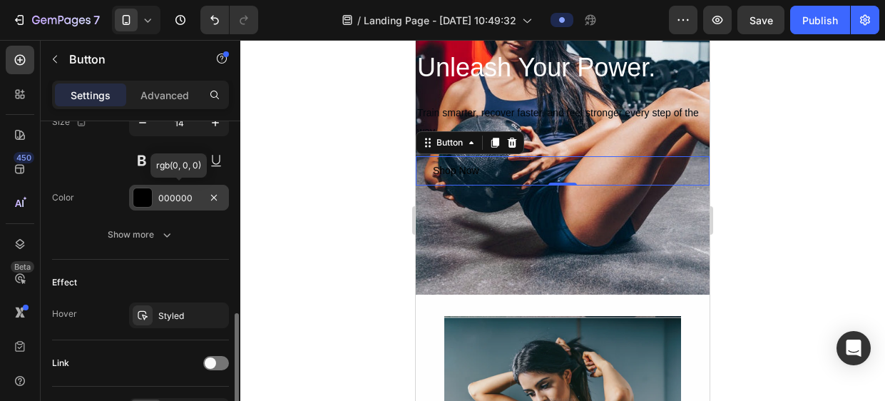
click at [145, 198] on div at bounding box center [142, 197] width 19 height 19
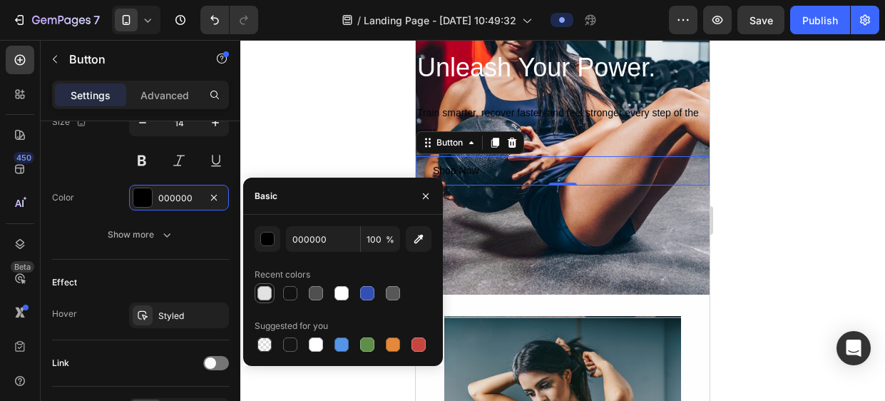
click at [266, 300] on div at bounding box center [265, 293] width 14 height 14
click at [335, 299] on div at bounding box center [342, 293] width 14 height 14
click at [422, 352] on div at bounding box center [418, 344] width 17 height 17
click at [263, 289] on div at bounding box center [265, 293] width 14 height 14
click at [291, 295] on div at bounding box center [290, 293] width 14 height 14
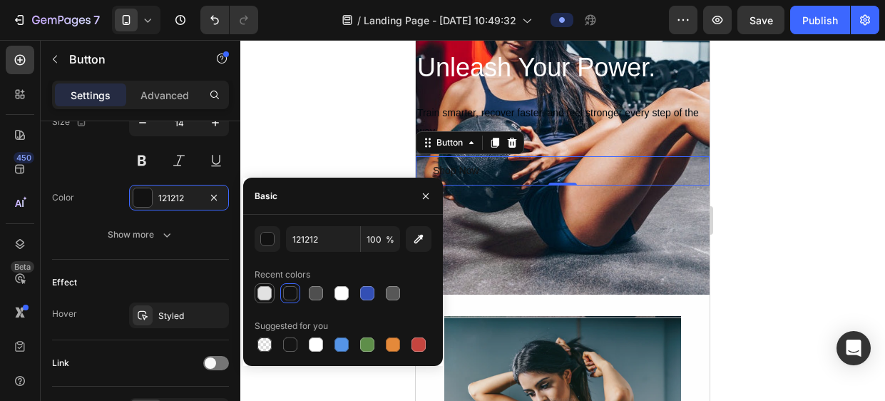
click at [265, 298] on div at bounding box center [265, 293] width 14 height 14
type input "E2E2E2"
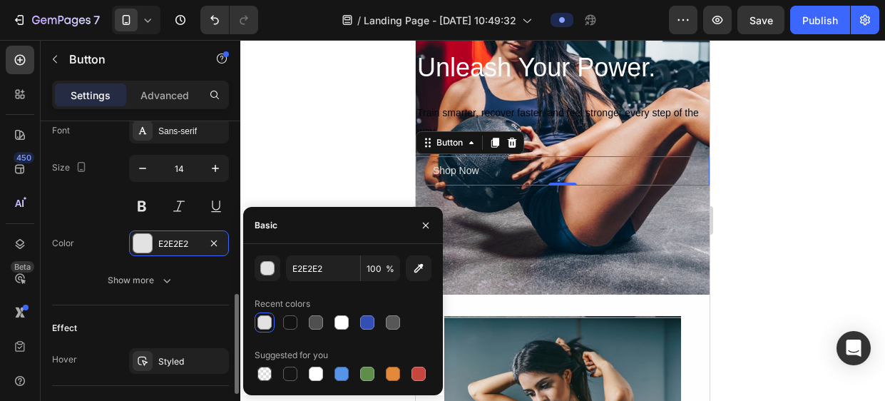
scroll to position [560, 0]
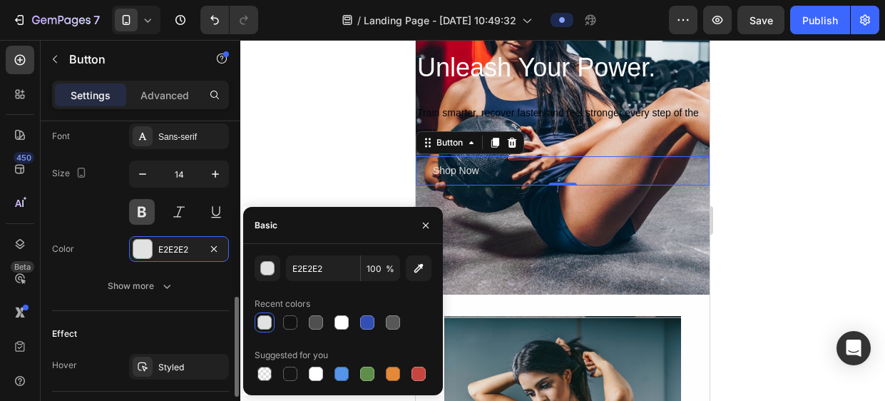
click at [140, 217] on button at bounding box center [142, 212] width 26 height 26
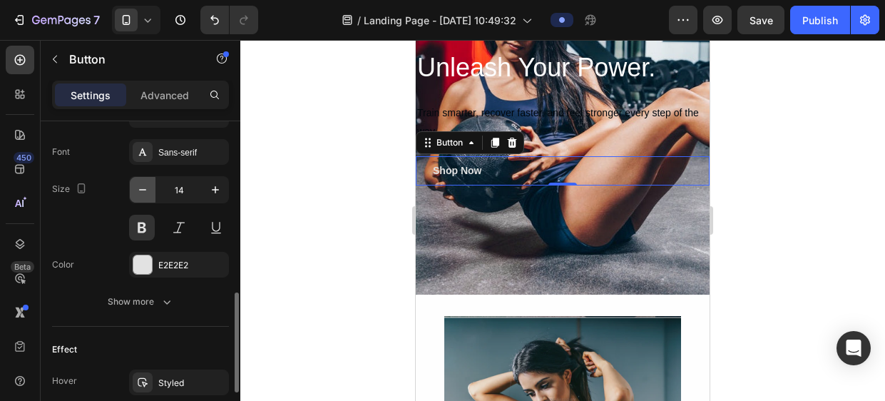
scroll to position [541, 0]
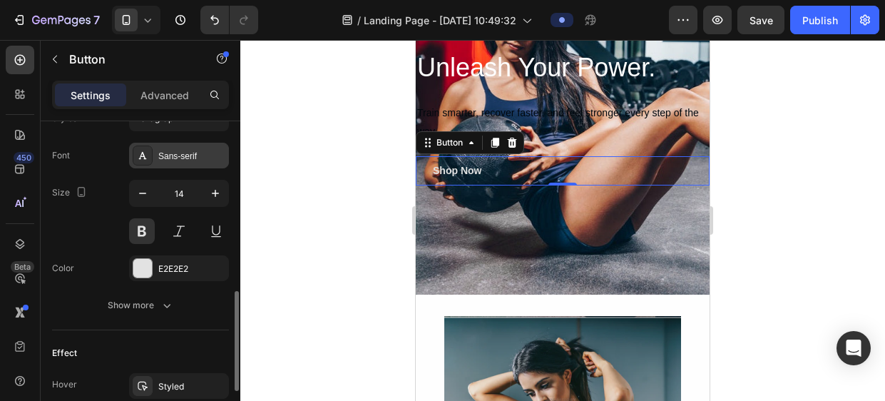
click at [185, 163] on div "Sans-serif" at bounding box center [179, 156] width 100 height 26
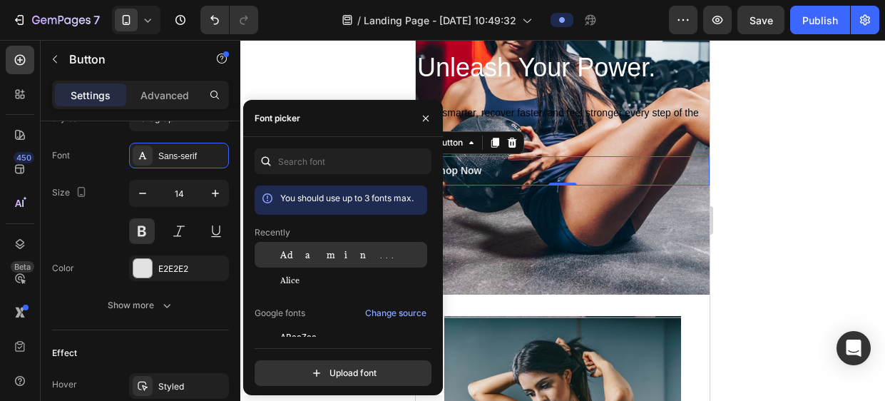
click at [314, 256] on span "Adamina" at bounding box center [339, 254] width 118 height 13
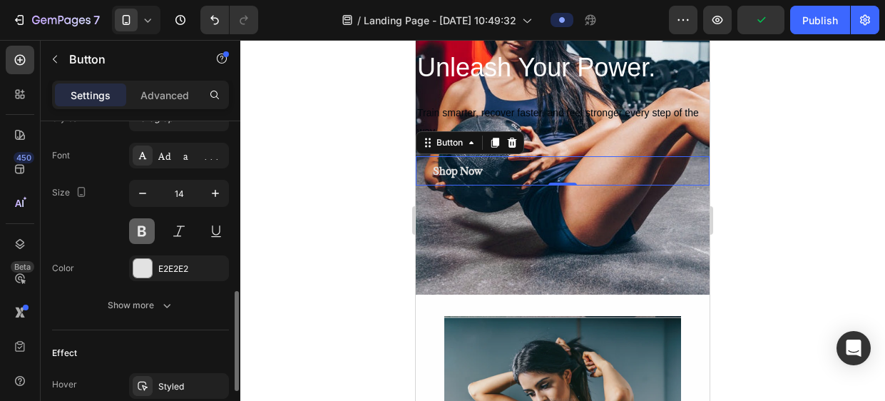
click at [132, 232] on button at bounding box center [142, 231] width 26 height 26
click at [138, 233] on button at bounding box center [142, 231] width 26 height 26
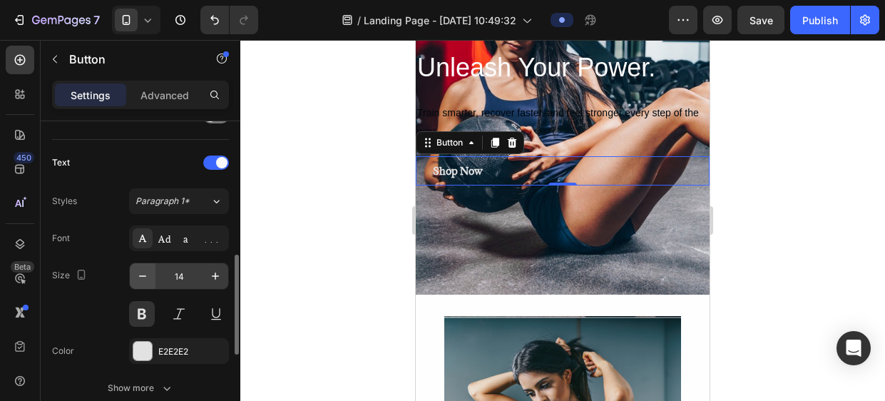
scroll to position [428, 0]
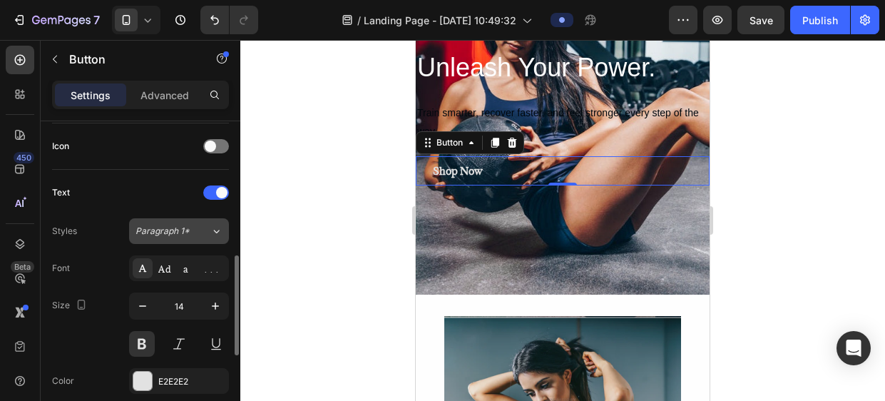
click at [203, 225] on div "Paragraph 1*" at bounding box center [173, 231] width 75 height 13
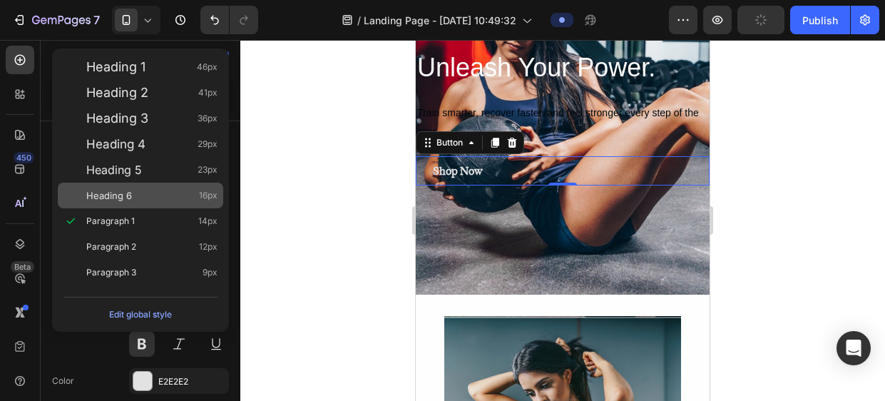
click at [145, 190] on div "Heading 6 16px" at bounding box center [151, 195] width 131 height 14
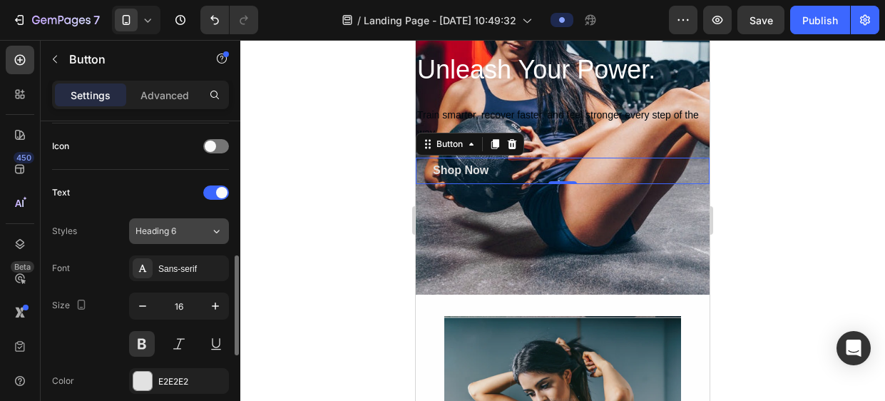
click at [210, 224] on icon at bounding box center [216, 231] width 12 height 14
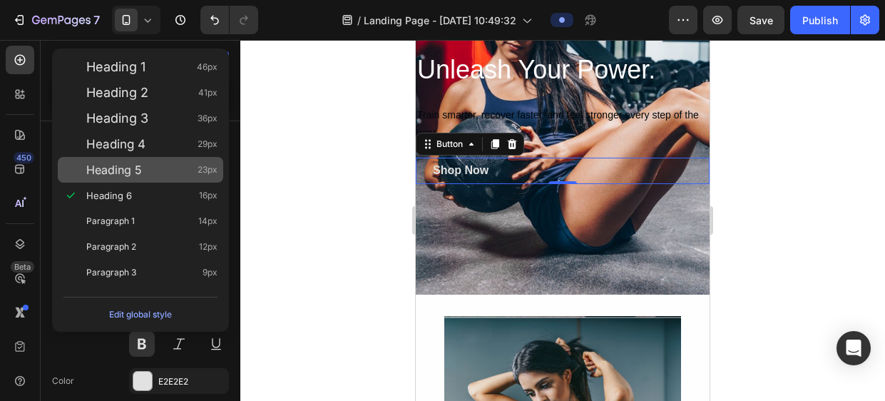
click at [169, 161] on div "Heading 5 23px" at bounding box center [141, 170] width 166 height 26
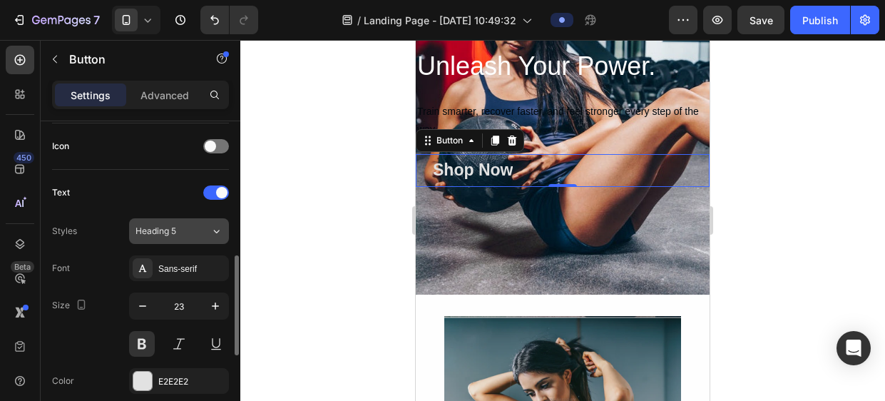
click at [205, 232] on div "Heading 5" at bounding box center [173, 231] width 75 height 13
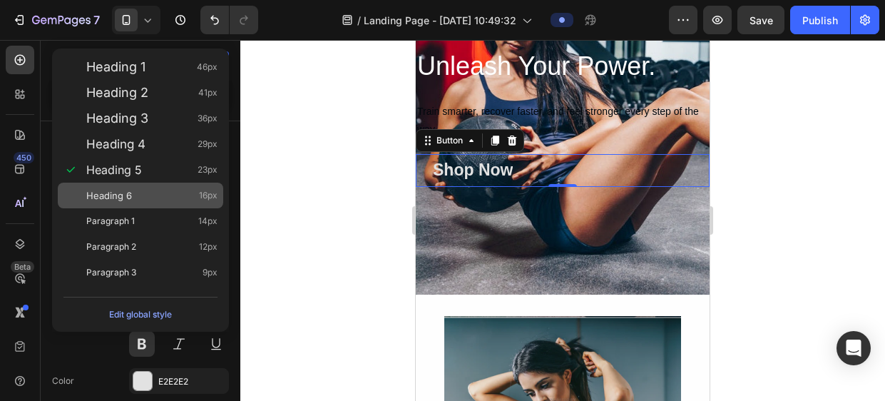
click at [163, 195] on div "Heading 6 16px" at bounding box center [151, 195] width 131 height 14
type input "16"
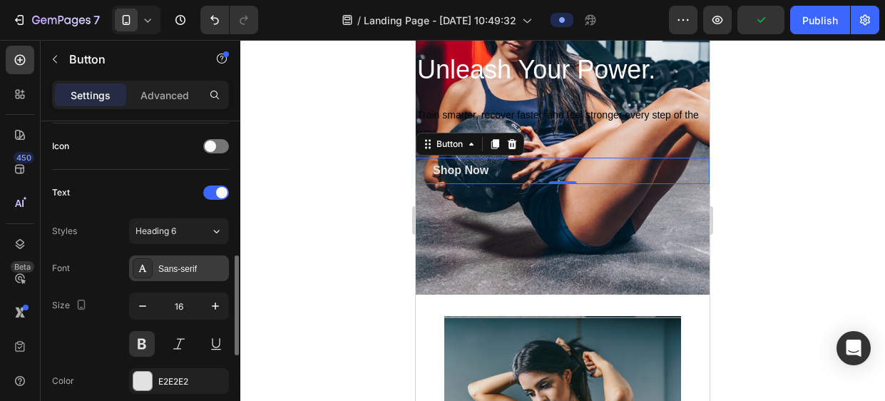
click at [178, 265] on div "Sans-serif" at bounding box center [191, 269] width 67 height 13
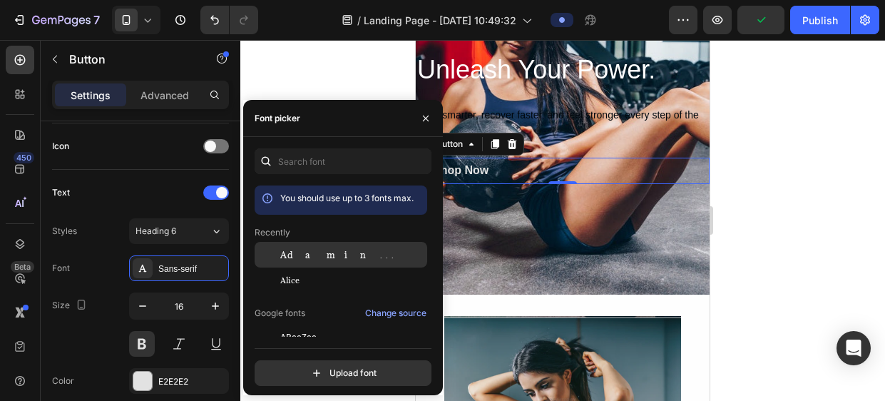
click at [350, 251] on div "Adamina" at bounding box center [352, 254] width 144 height 13
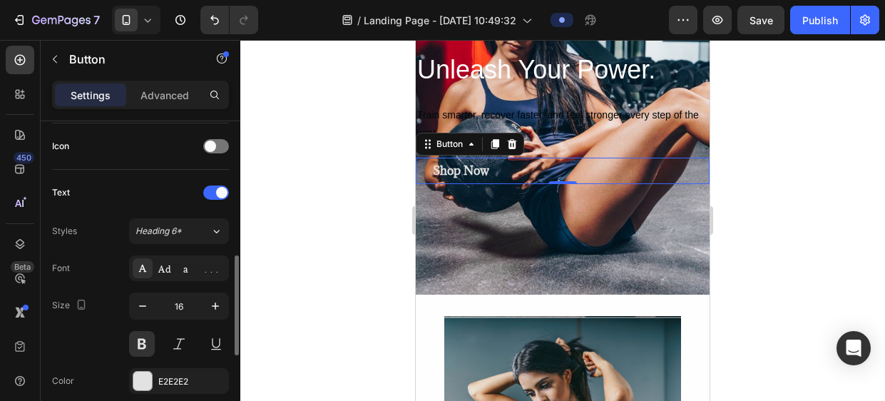
click at [108, 249] on div "Styles Heading 6* Font Adamina Size 16 Color E2E2E2 Show more" at bounding box center [140, 324] width 177 height 213
click at [143, 337] on button at bounding box center [142, 344] width 26 height 26
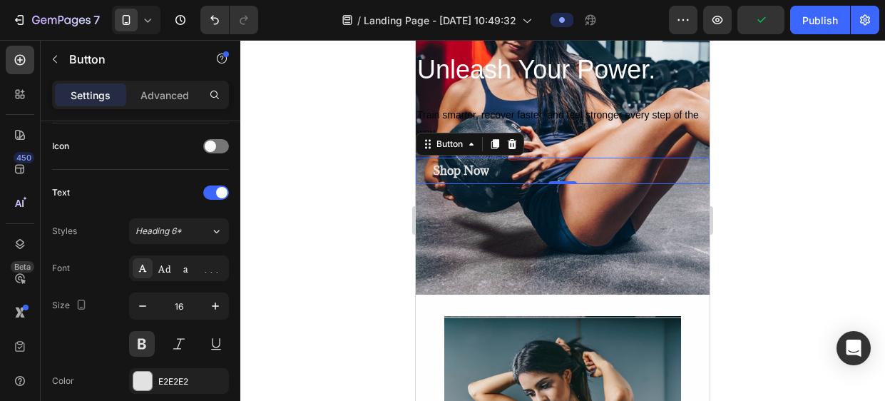
click at [311, 333] on div at bounding box center [562, 220] width 645 height 361
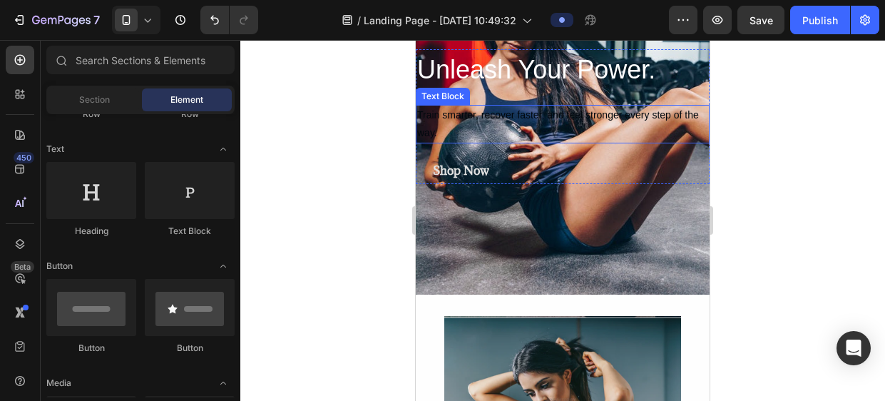
click at [542, 108] on div "Train smarter, recover faster, and feel stronger every step of the way." at bounding box center [563, 124] width 294 height 39
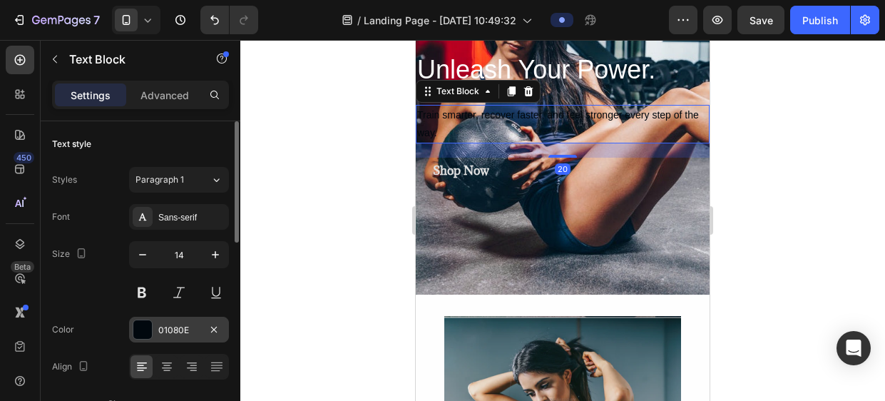
click at [138, 323] on div at bounding box center [142, 329] width 19 height 19
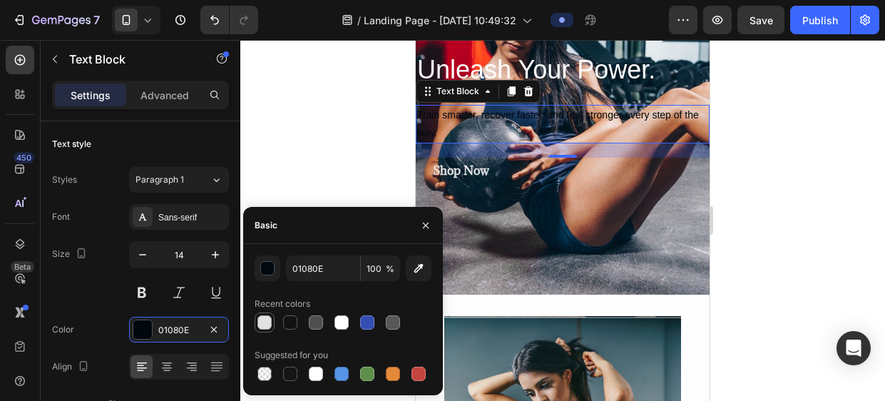
click at [264, 322] on div at bounding box center [265, 322] width 14 height 14
type input "E2E2E2"
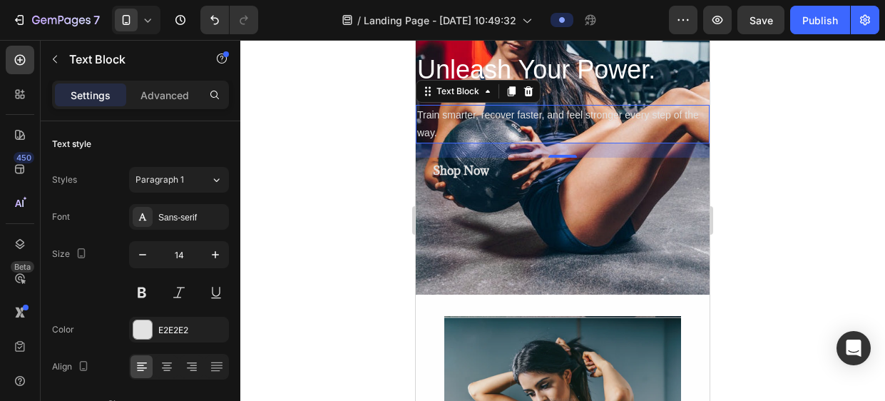
click at [304, 168] on div at bounding box center [562, 220] width 645 height 361
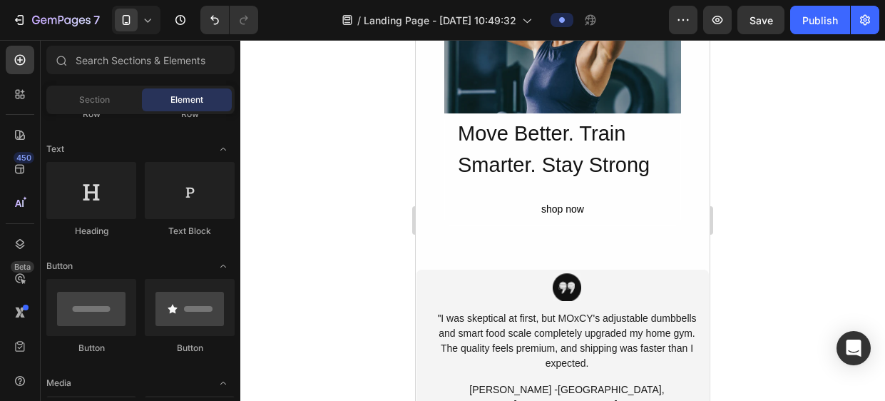
scroll to position [590, 0]
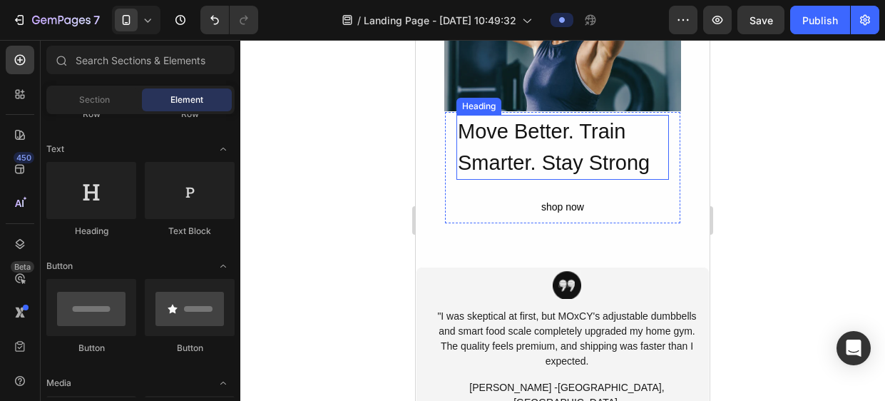
click at [655, 166] on h2 "Move Better. Train Smarter. Stay Strong" at bounding box center [563, 147] width 213 height 65
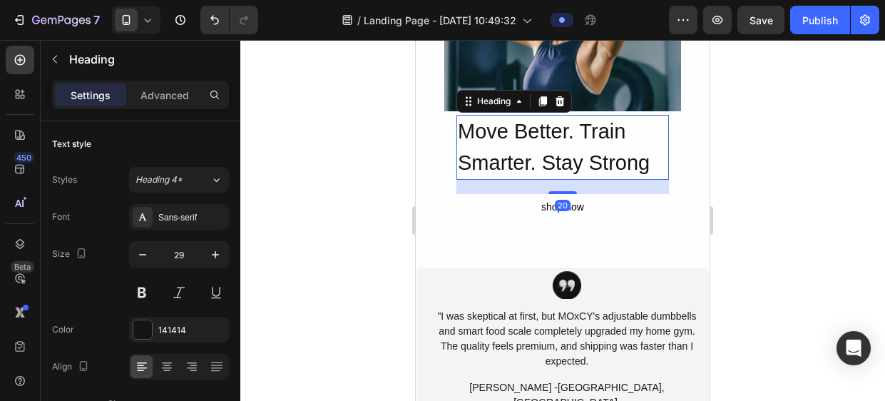
click at [646, 163] on h2 "Move Better. Train Smarter. Stay Strong" at bounding box center [563, 147] width 213 height 65
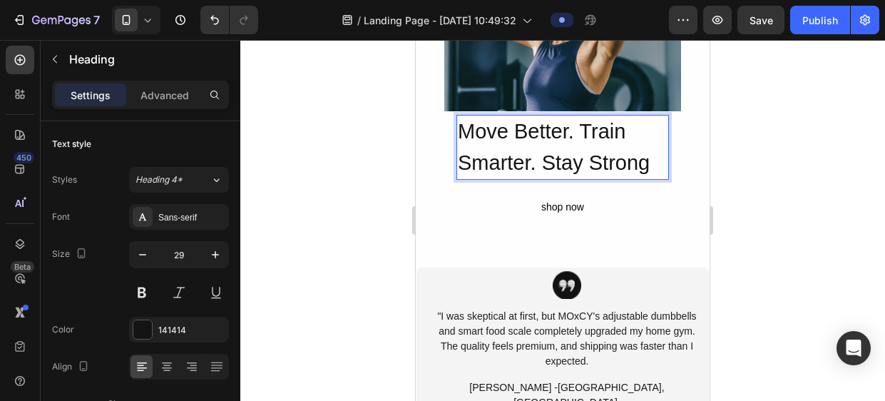
click at [646, 163] on p "Move Better. Train Smarter. Stay Strong" at bounding box center [563, 147] width 210 height 62
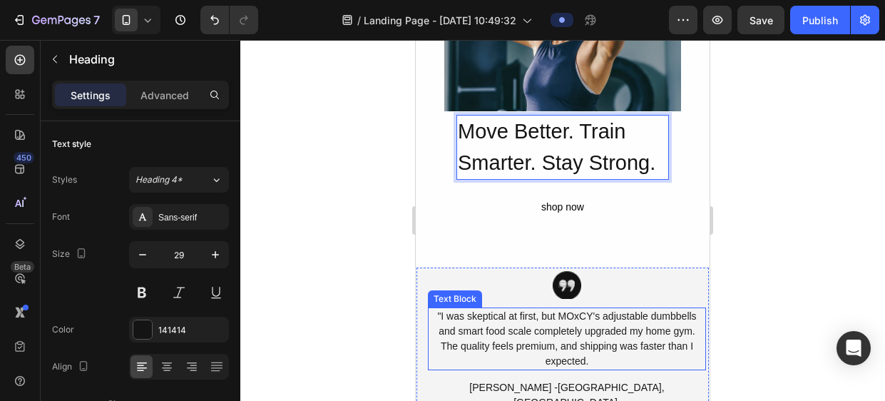
click at [570, 317] on div ""I was skeptical at first, but MOxCY's adjustable dumbbells and smart food scal…" at bounding box center [567, 338] width 278 height 63
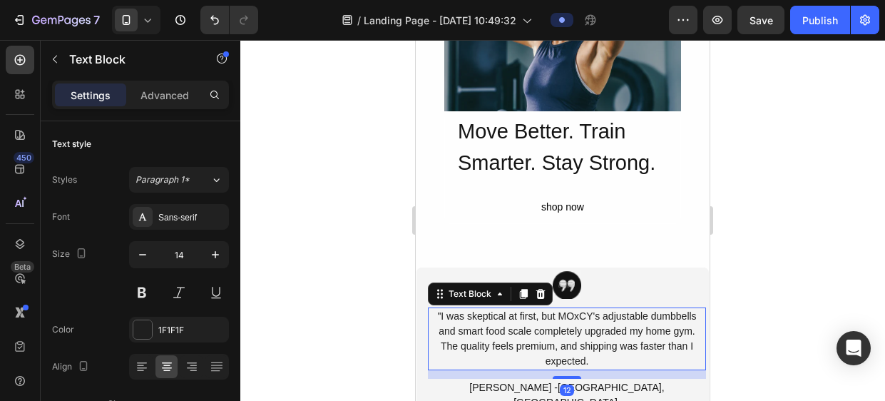
click at [579, 318] on div ""I was skeptical at first, but MOxCY's adjustable dumbbells and smart food scal…" at bounding box center [567, 338] width 278 height 63
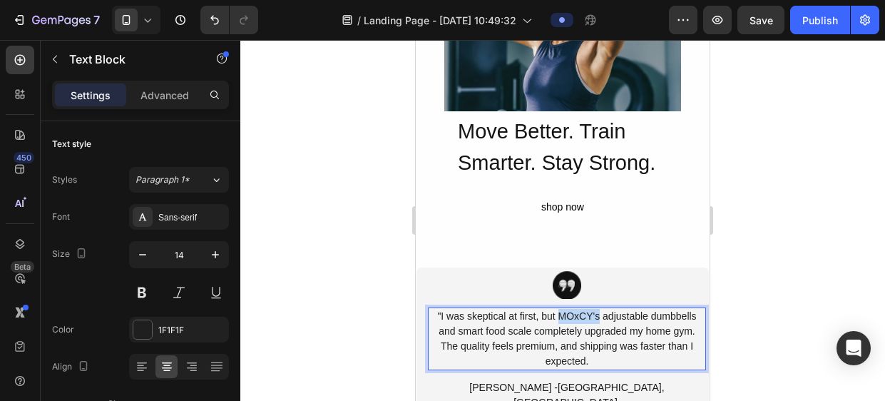
click at [579, 318] on p ""I was skeptical at first, but MOxCY's adjustable dumbbells and smart food scal…" at bounding box center [566, 339] width 275 height 60
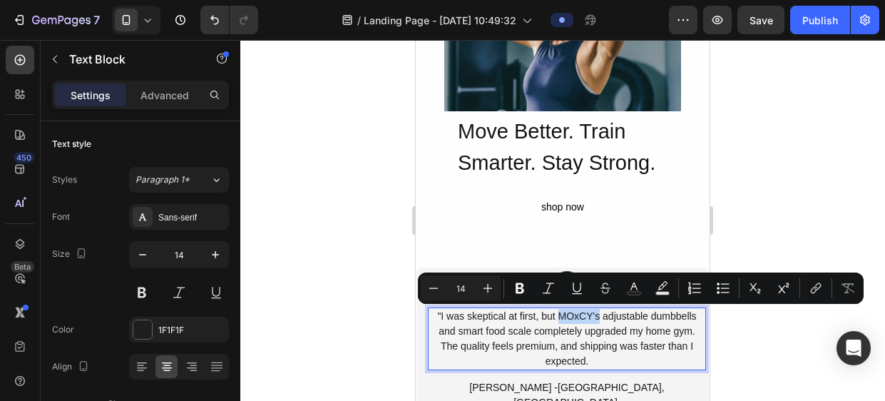
click at [579, 318] on p ""I was skeptical at first, but MOxCY's adjustable dumbbells and smart food scal…" at bounding box center [566, 339] width 275 height 60
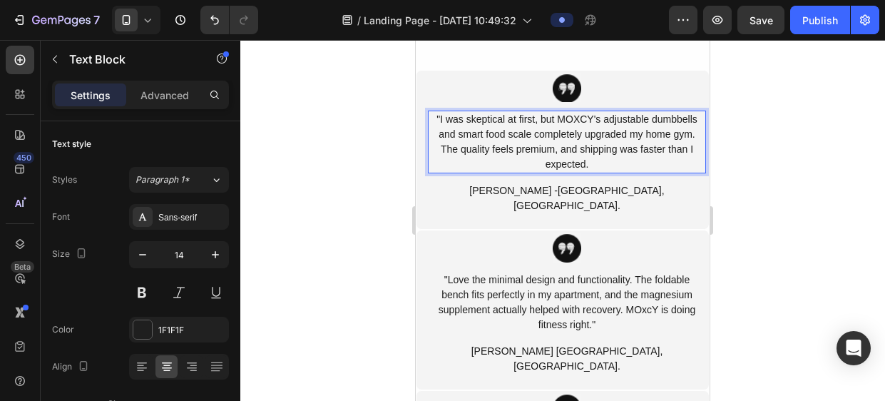
scroll to position [793, 0]
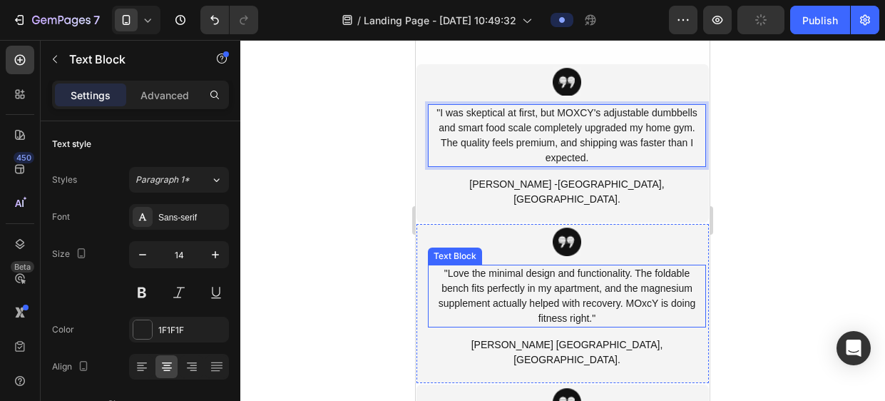
click at [646, 287] on div ""Love the minimal design and functionality. The foldable bench fits perfectly i…" at bounding box center [567, 296] width 278 height 63
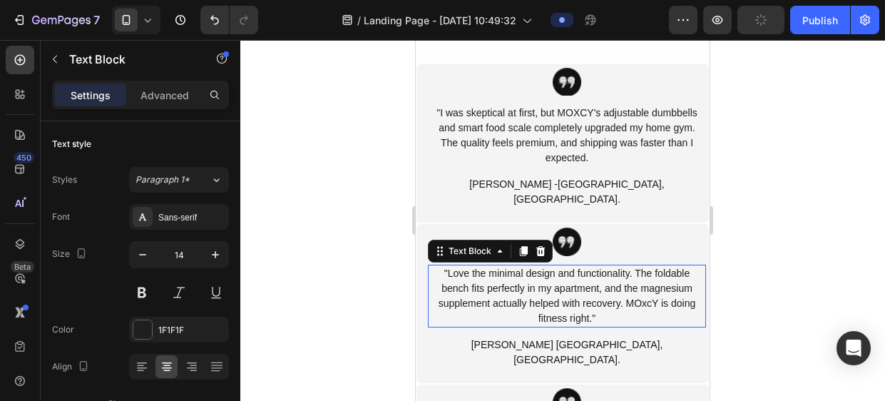
scroll to position [427, 0]
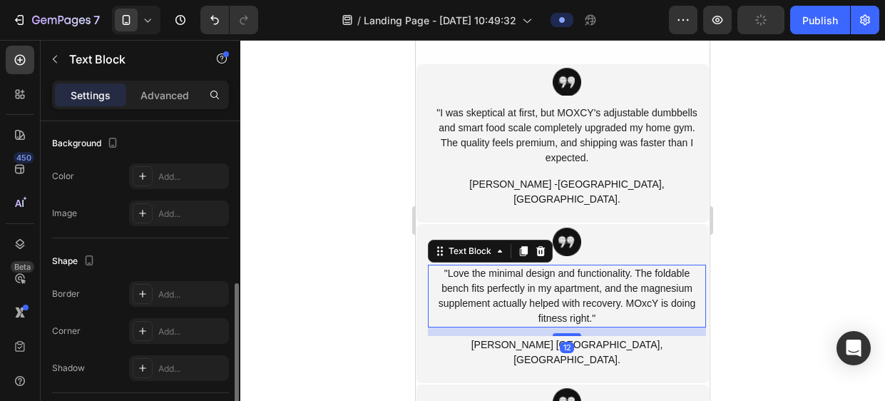
click at [647, 289] on div ""Love the minimal design and functionality. The foldable bench fits perfectly i…" at bounding box center [567, 296] width 278 height 63
click at [647, 289] on p ""Love the minimal design and functionality. The foldable bench fits perfectly i…" at bounding box center [566, 296] width 275 height 60
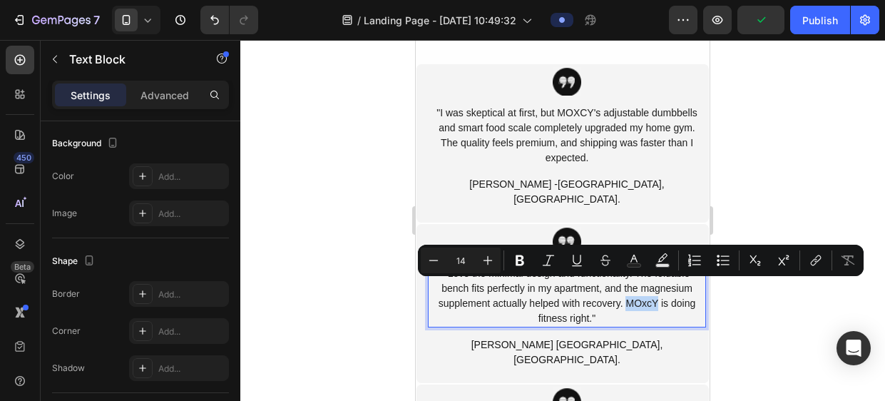
click at [647, 289] on p ""Love the minimal design and functionality. The foldable bench fits perfectly i…" at bounding box center [566, 296] width 275 height 60
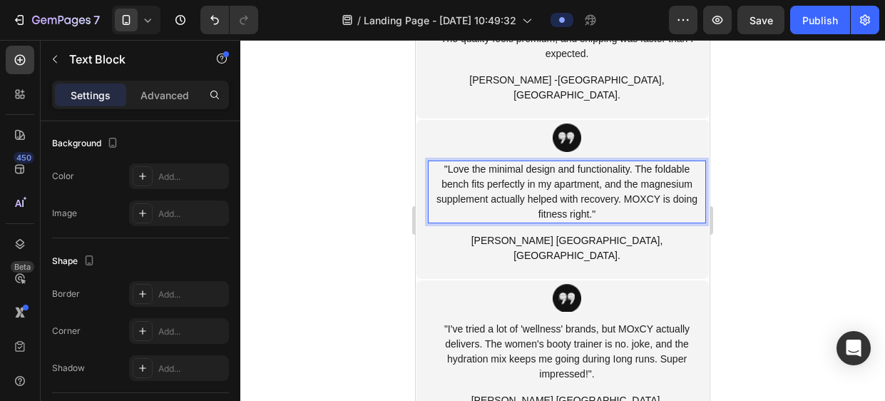
scroll to position [900, 0]
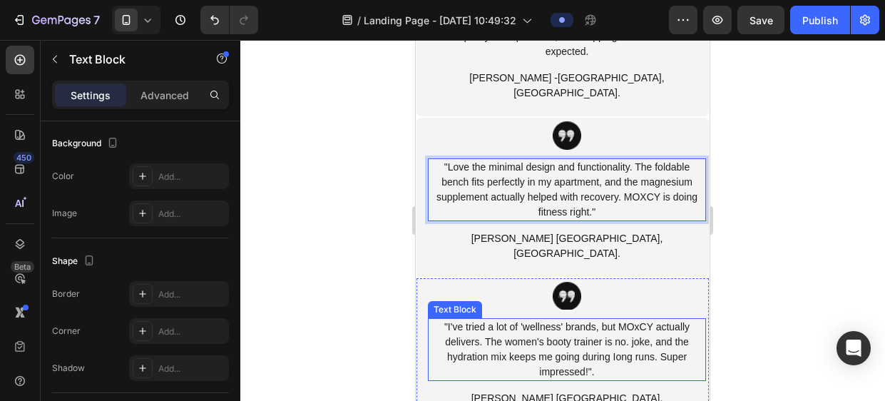
click at [639, 318] on div ""I've tried a lot of 'wellness' brands, but MOxCY actually delivers. The women'…" at bounding box center [567, 349] width 278 height 63
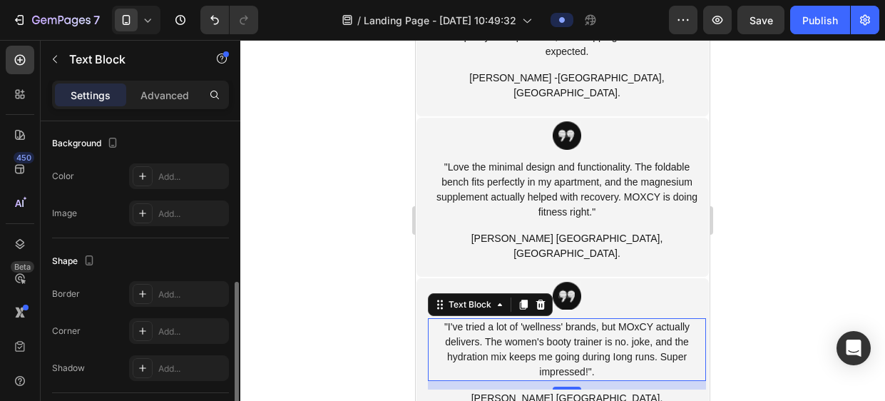
scroll to position [427, 0]
click at [641, 318] on div ""I've tried a lot of 'wellness' brands, but MOxCY actually delivers. The women'…" at bounding box center [567, 349] width 278 height 63
click at [641, 320] on p ""I've tried a lot of 'wellness' brands, but MOxCY actually delivers. The women'…" at bounding box center [566, 350] width 275 height 60
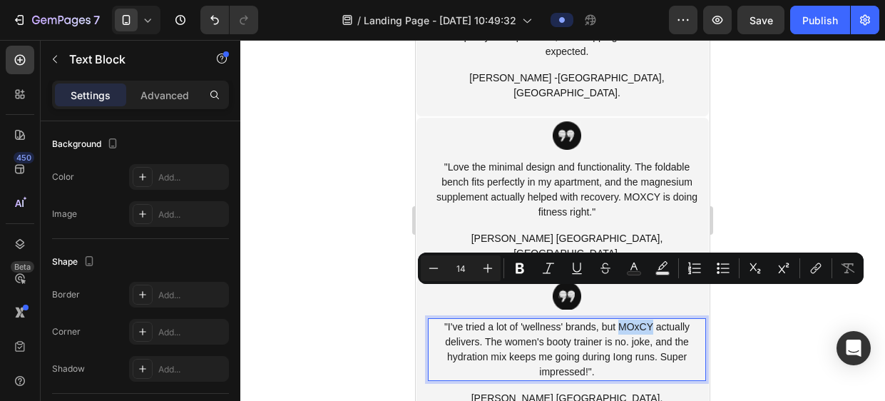
click at [641, 320] on p ""I've tried a lot of 'wellness' brands, but MOxCY actually delivers. The women'…" at bounding box center [566, 350] width 275 height 60
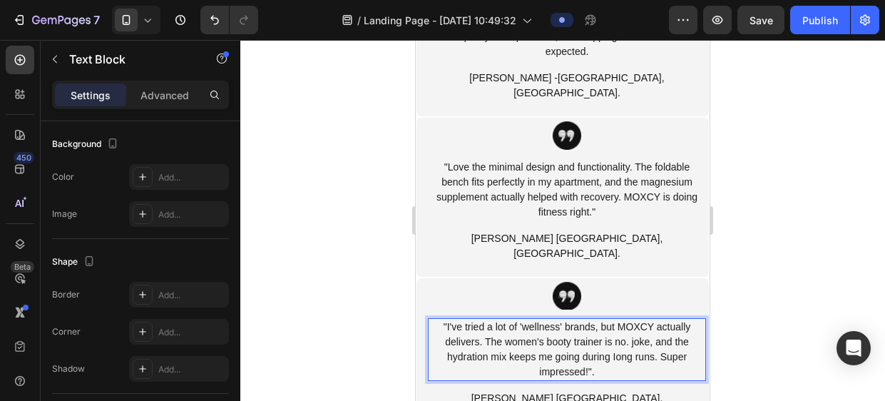
click at [347, 320] on div at bounding box center [562, 220] width 645 height 361
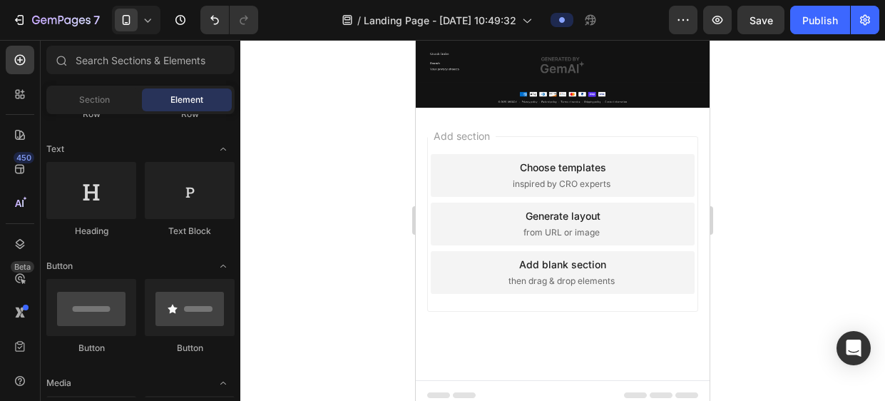
scroll to position [1446, 0]
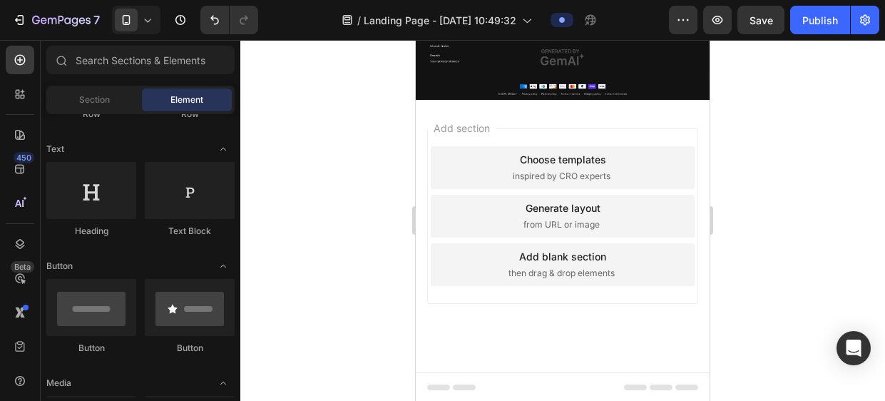
click at [550, 155] on div "Choose templates" at bounding box center [563, 159] width 86 height 15
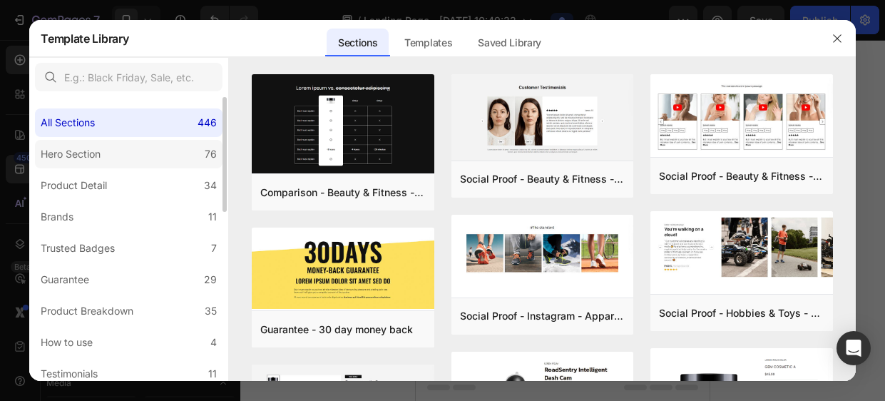
click at [149, 155] on label "Hero Section 76" at bounding box center [129, 154] width 188 height 29
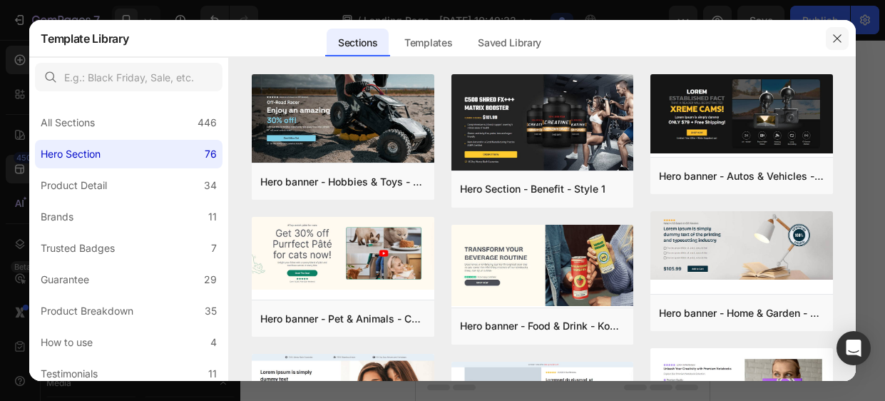
click at [837, 41] on icon "button" at bounding box center [837, 38] width 11 height 11
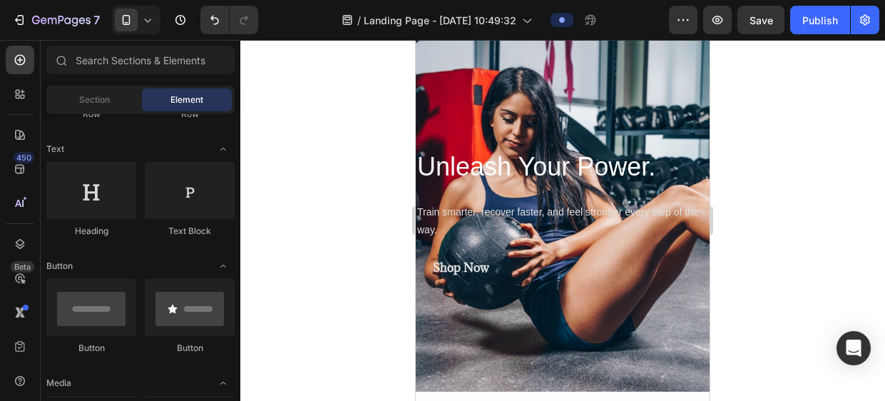
scroll to position [112, 0]
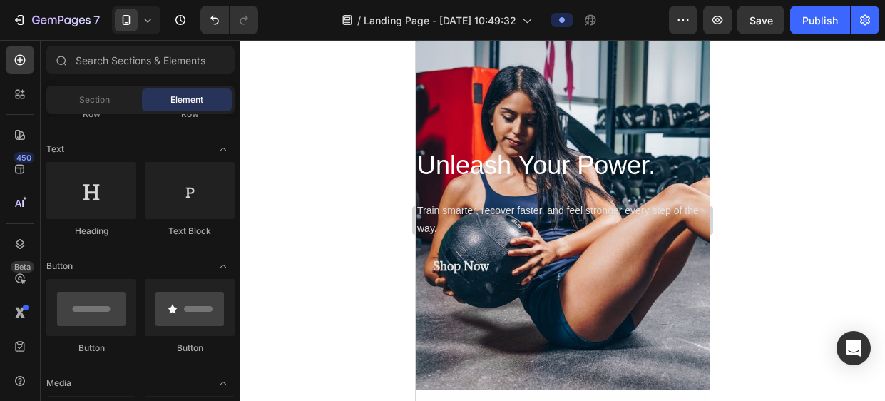
click at [634, 208] on div "Train smarter, recover faster, and feel stronger every step of the way." at bounding box center [563, 219] width 294 height 39
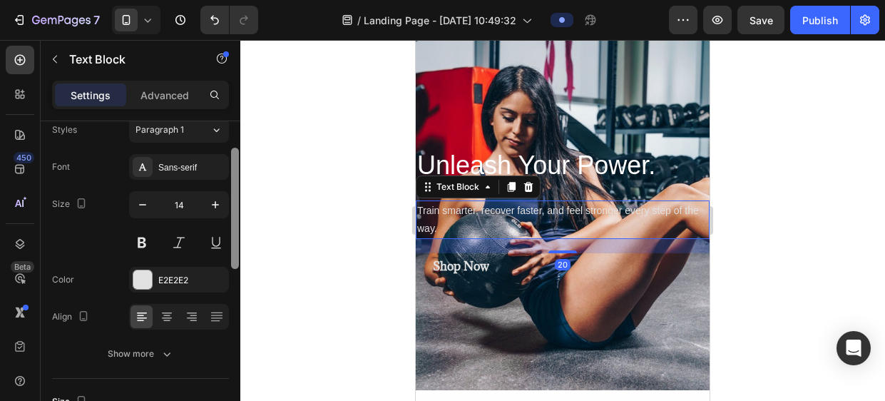
scroll to position [62, 0]
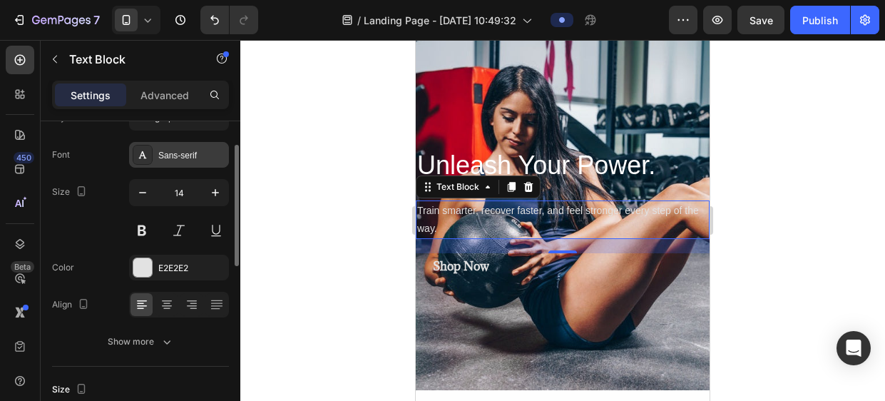
click at [167, 156] on div "Sans-serif" at bounding box center [191, 155] width 67 height 13
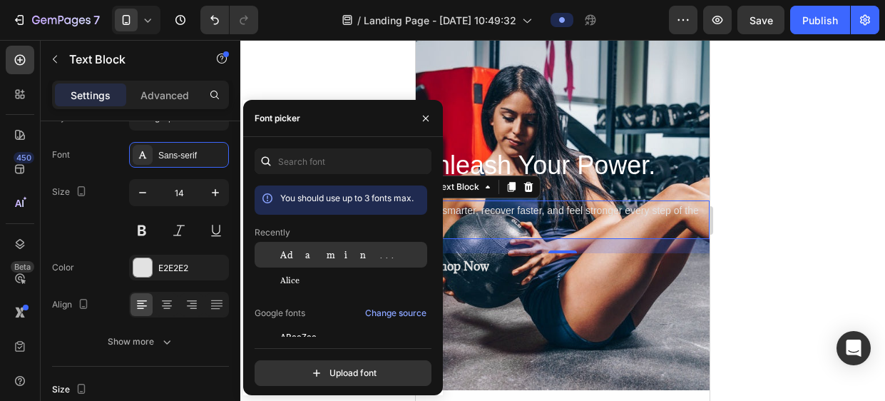
click at [297, 252] on span "Adamina" at bounding box center [339, 254] width 118 height 13
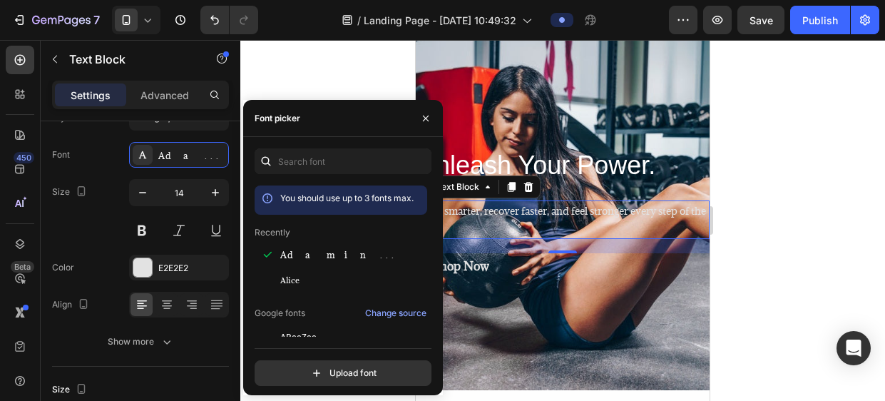
click at [283, 95] on div at bounding box center [562, 220] width 645 height 361
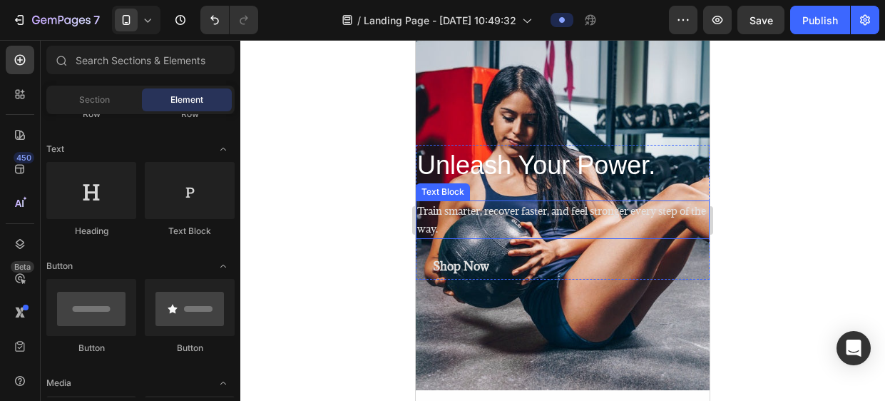
click at [433, 226] on div "Train smarter, recover faster, and feel stronger every step of the way." at bounding box center [563, 219] width 294 height 39
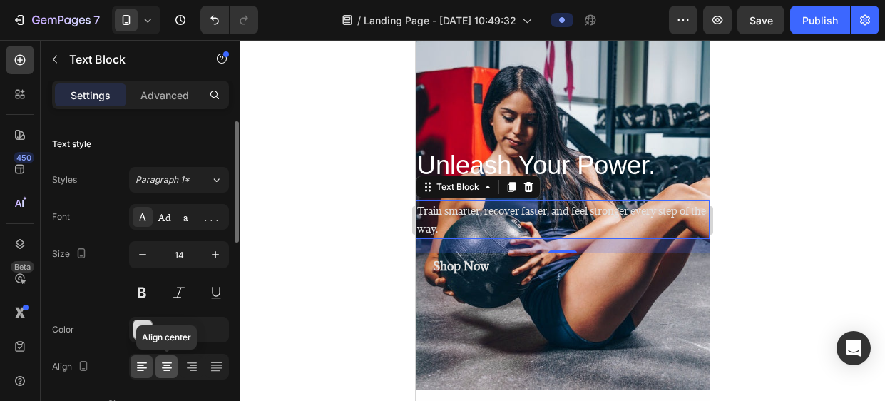
click at [169, 362] on icon at bounding box center [167, 362] width 10 height 1
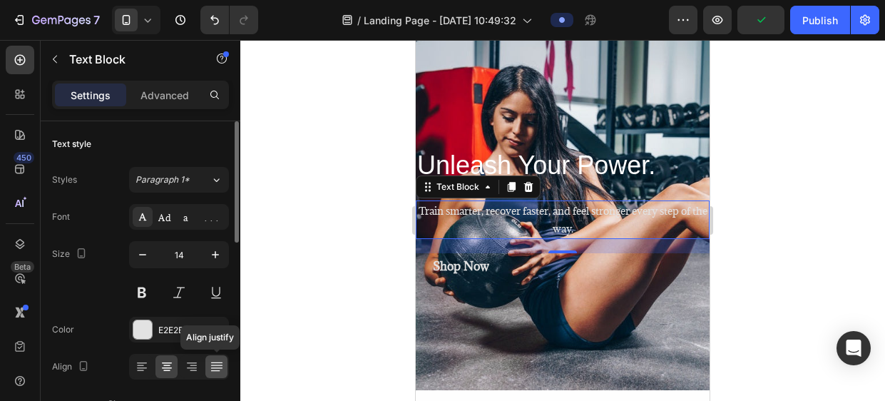
click at [217, 365] on icon at bounding box center [215, 365] width 11 height 1
click at [183, 375] on div at bounding box center [192, 366] width 22 height 23
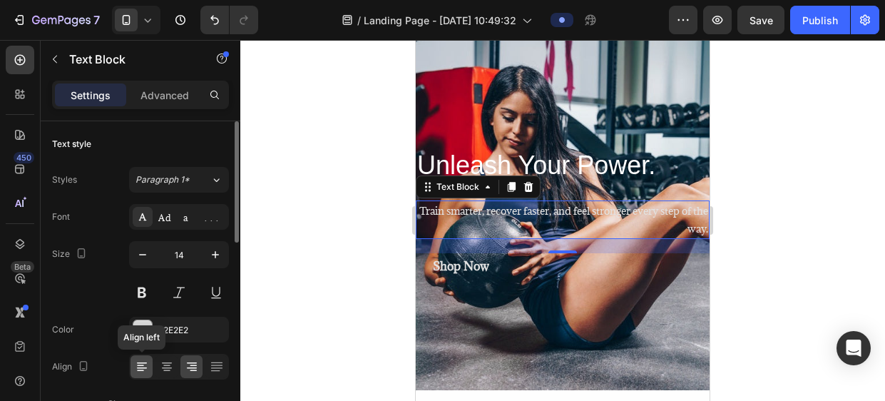
click at [146, 368] on icon at bounding box center [142, 367] width 14 height 14
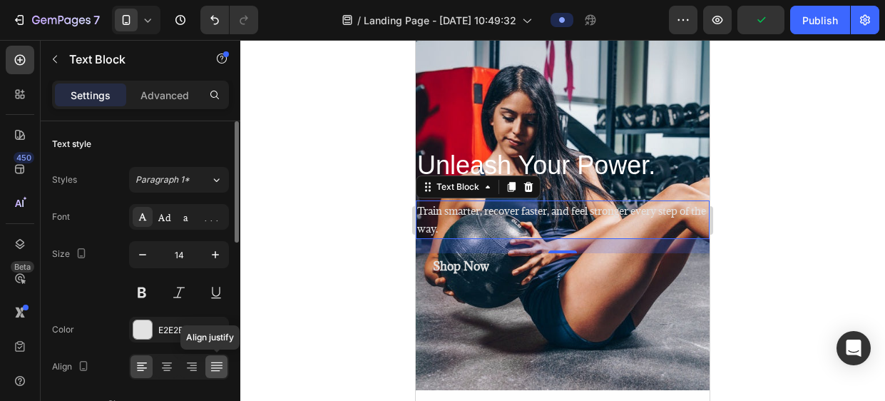
click at [212, 368] on icon at bounding box center [217, 367] width 14 height 14
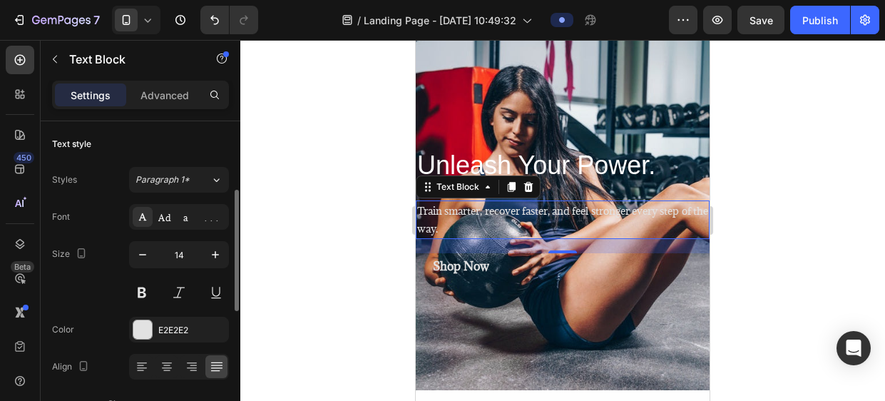
scroll to position [68, 0]
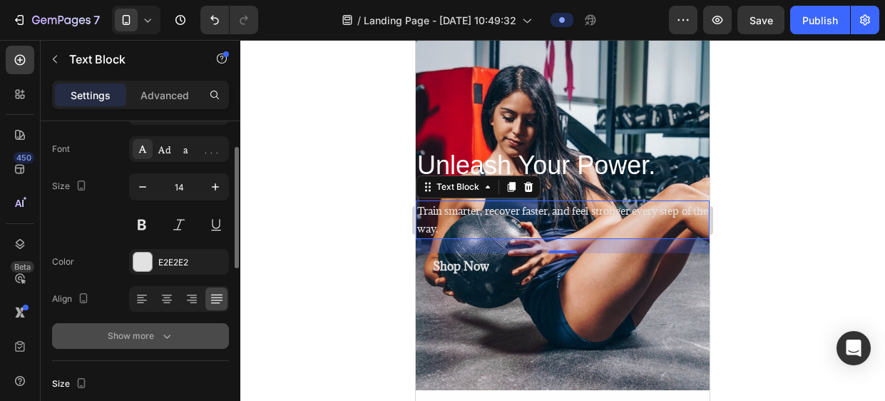
click at [167, 334] on icon "button" at bounding box center [167, 336] width 14 height 14
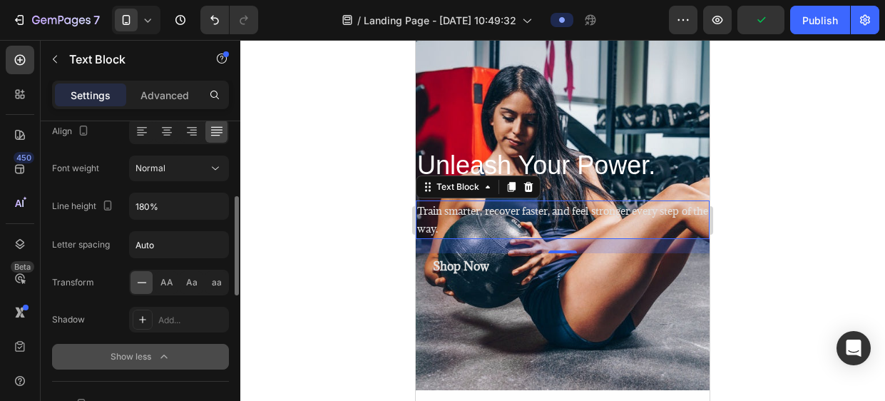
scroll to position [233, 0]
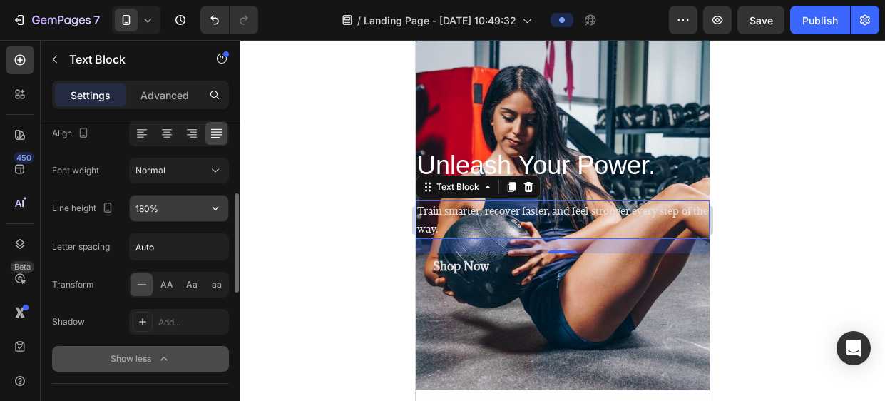
click at [161, 208] on input "180%" at bounding box center [179, 208] width 98 height 26
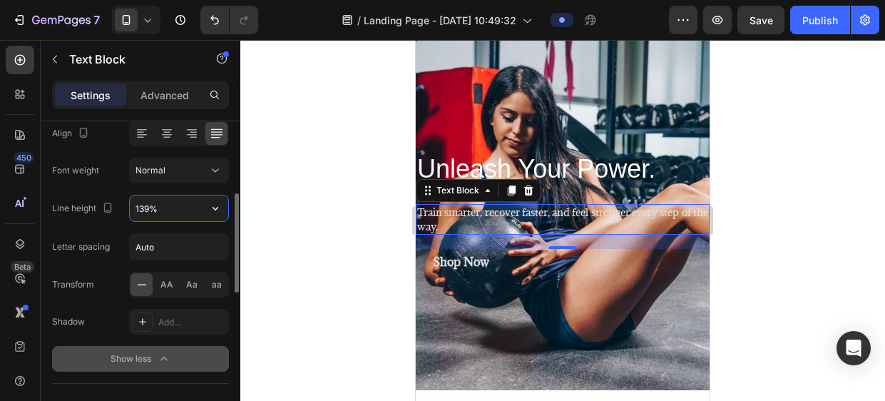
type input "140%"
click at [215, 171] on icon at bounding box center [215, 171] width 7 height 4
click at [126, 151] on div "Font Adamina Size 14 Color E2E2E2 Align Font weight Normal Line height 140% Let…" at bounding box center [140, 171] width 177 height 401
click at [166, 281] on span "AA" at bounding box center [167, 284] width 13 height 13
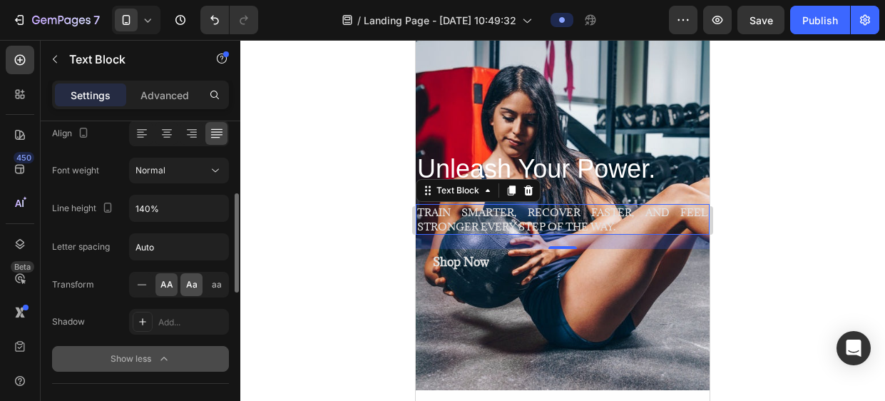
click at [188, 285] on span "Aa" at bounding box center [191, 284] width 11 height 13
click at [214, 286] on span "aa" at bounding box center [217, 284] width 10 height 13
click at [162, 289] on span "AA" at bounding box center [167, 284] width 13 height 13
click at [190, 282] on span "Aa" at bounding box center [191, 284] width 11 height 13
click at [143, 282] on icon at bounding box center [142, 285] width 14 height 14
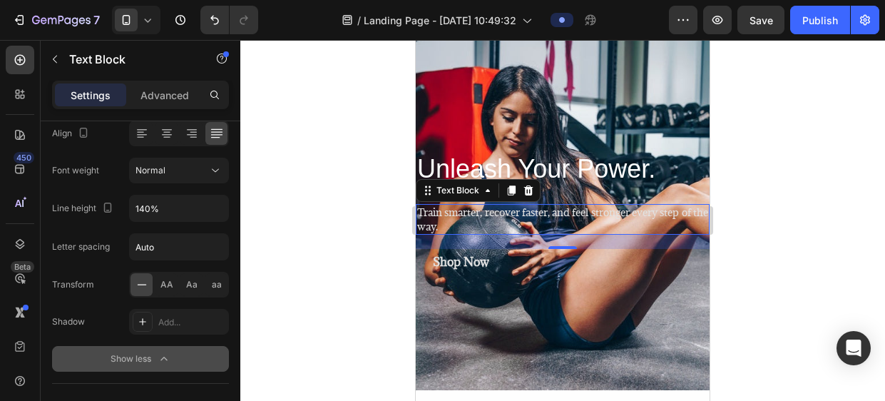
click at [298, 243] on div at bounding box center [562, 220] width 645 height 361
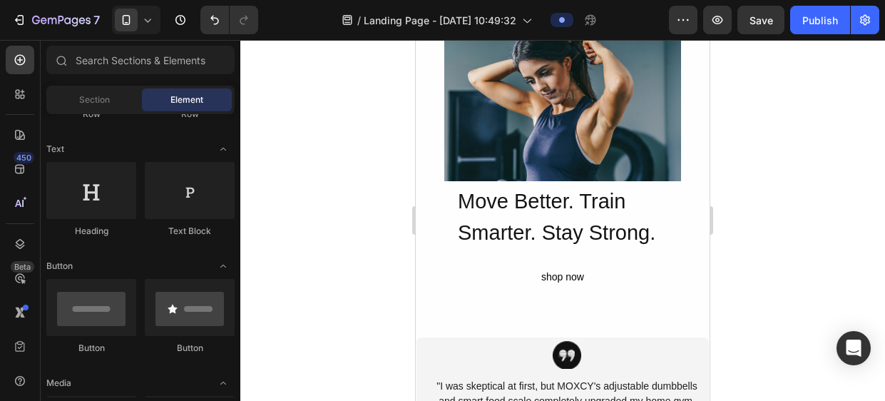
scroll to position [545, 0]
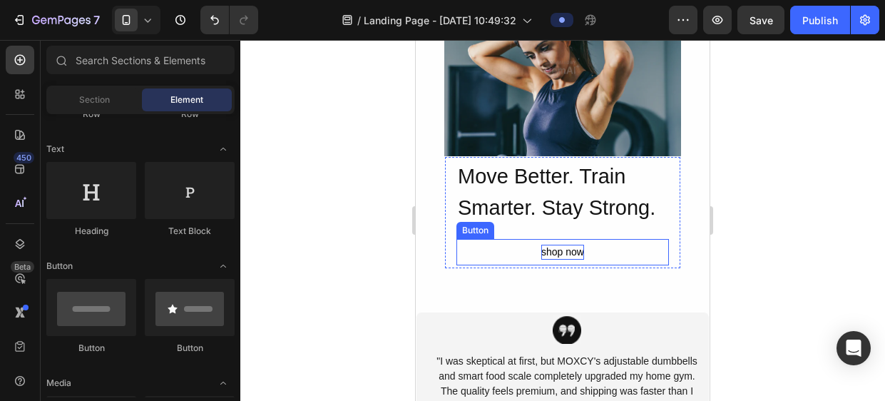
click at [552, 247] on div "shop now" at bounding box center [563, 252] width 43 height 15
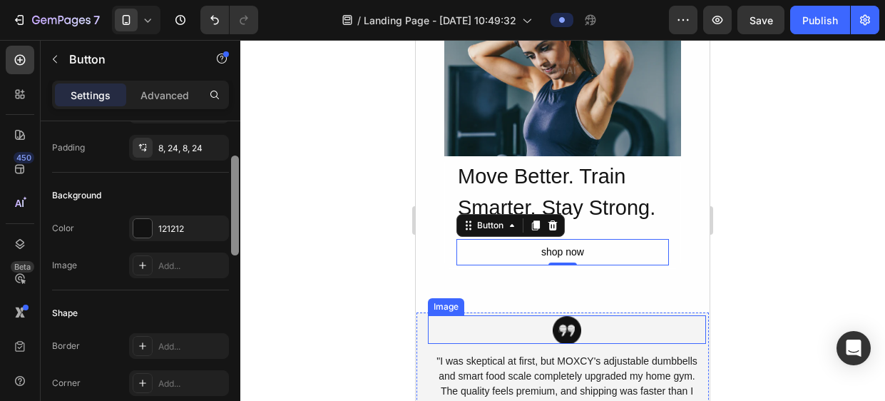
scroll to position [107, 0]
click at [163, 148] on div "8, 24, 8, 24" at bounding box center [178, 147] width 41 height 13
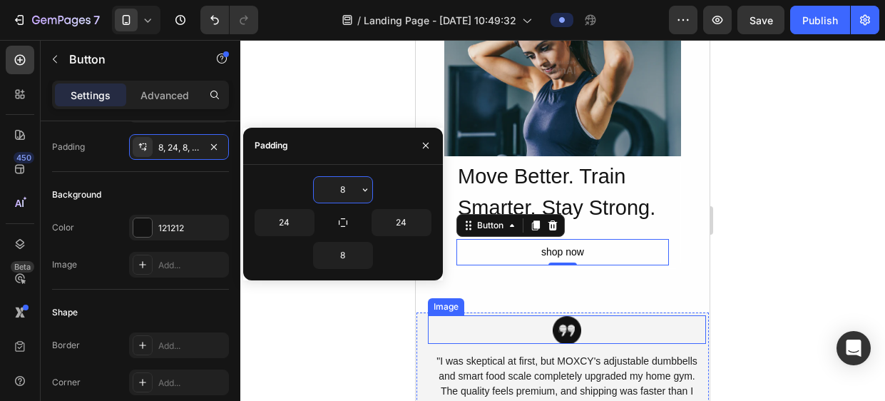
click at [350, 184] on input "8" at bounding box center [343, 190] width 59 height 26
click at [342, 224] on icon "button" at bounding box center [342, 222] width 11 height 11
type input "8"
drag, startPoint x: 342, startPoint y: 224, endPoint x: 340, endPoint y: 196, distance: 28.0
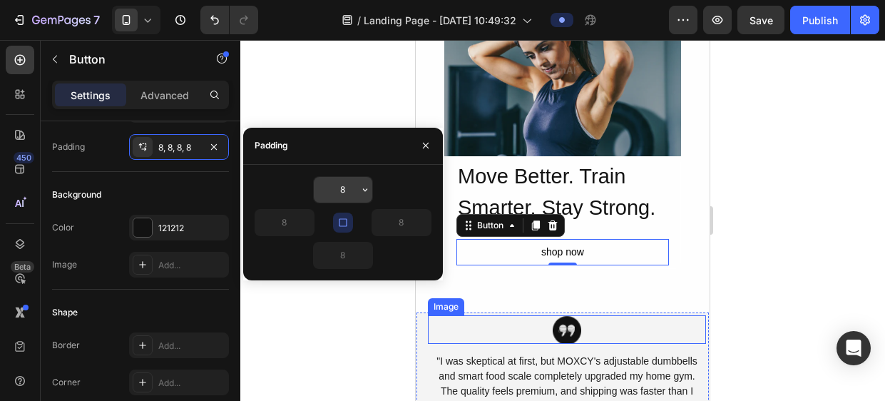
click at [340, 196] on div "8 8 8 8" at bounding box center [343, 222] width 177 height 93
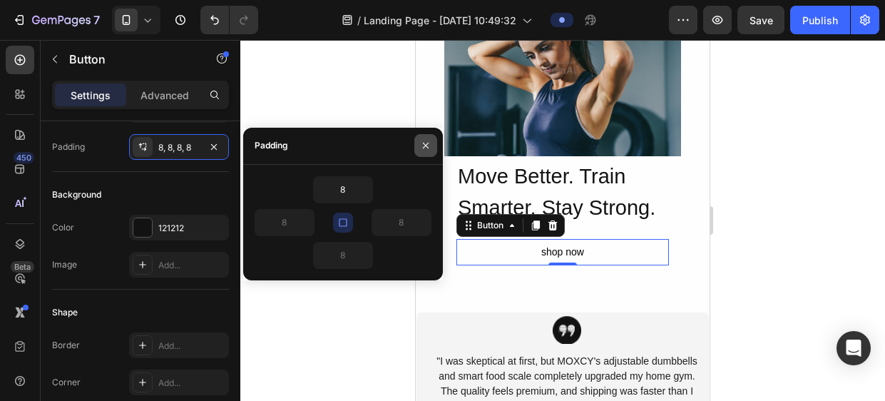
click at [425, 145] on icon "button" at bounding box center [426, 146] width 6 height 6
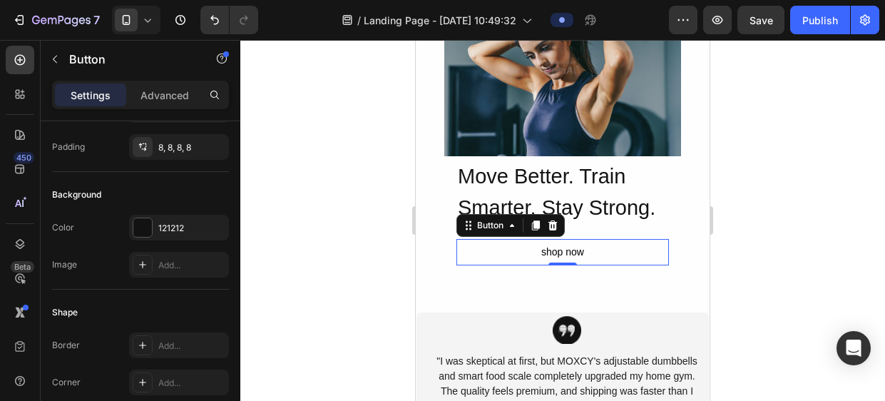
click at [313, 266] on div at bounding box center [562, 220] width 645 height 361
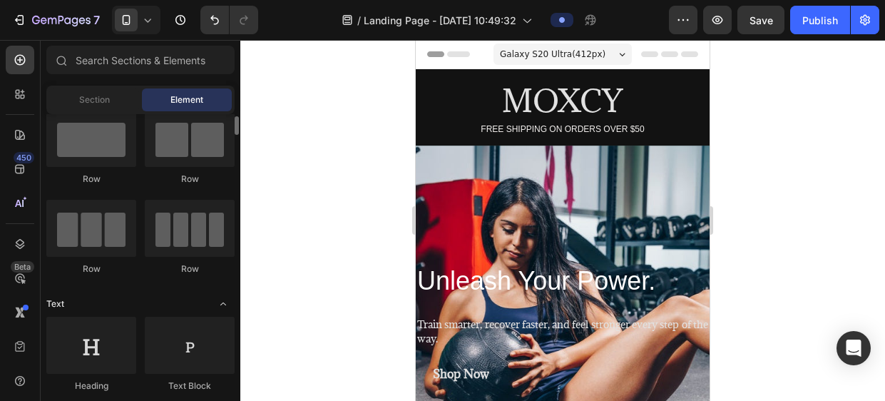
scroll to position [0, 0]
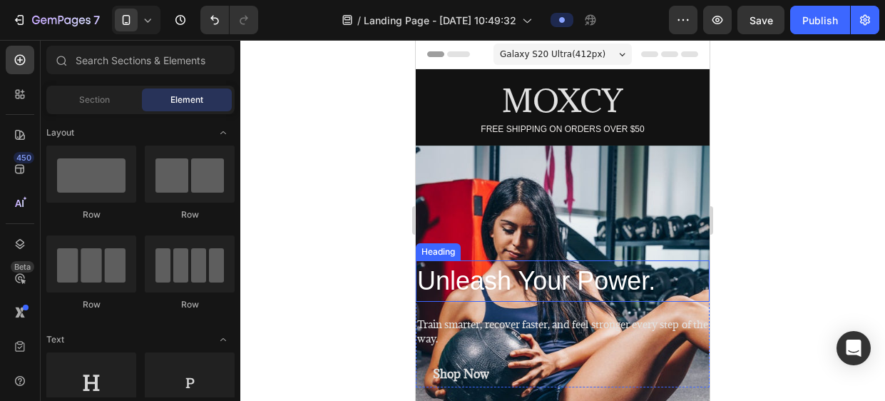
click at [504, 280] on h2 "Unleash Your Power." at bounding box center [563, 280] width 294 height 41
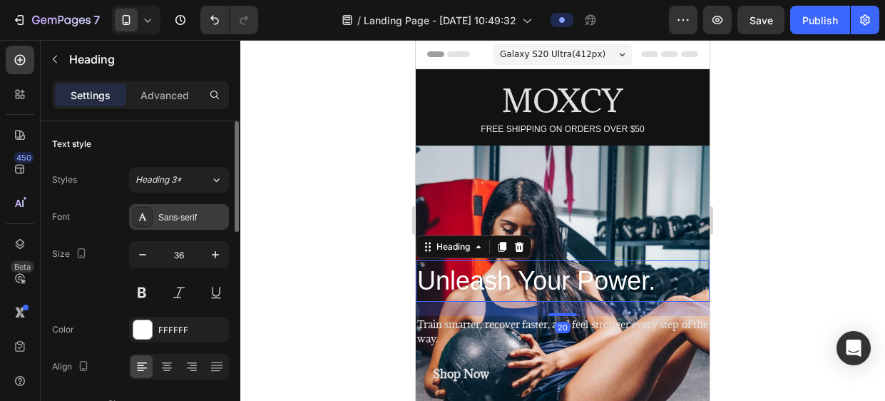
click at [177, 212] on div "Sans-serif" at bounding box center [191, 217] width 67 height 13
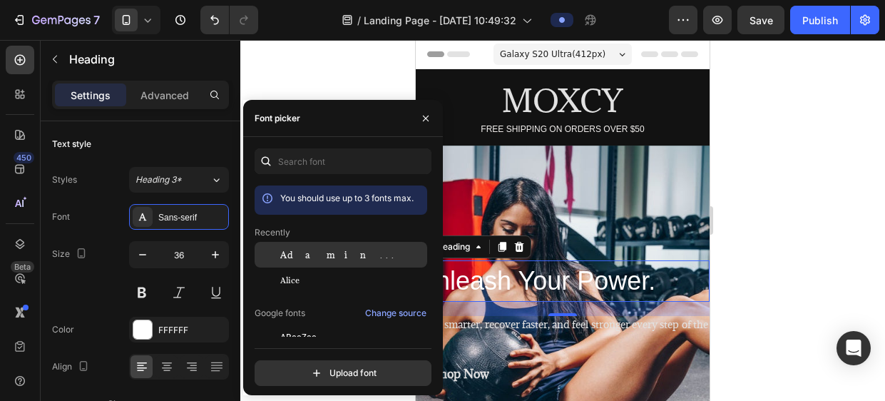
click at [314, 252] on span "Adamina" at bounding box center [339, 254] width 118 height 13
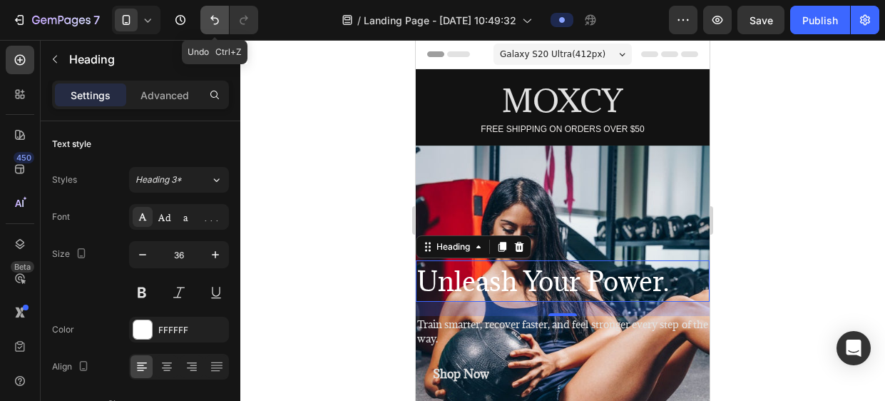
click at [214, 19] on icon "Undo/Redo" at bounding box center [215, 20] width 14 height 14
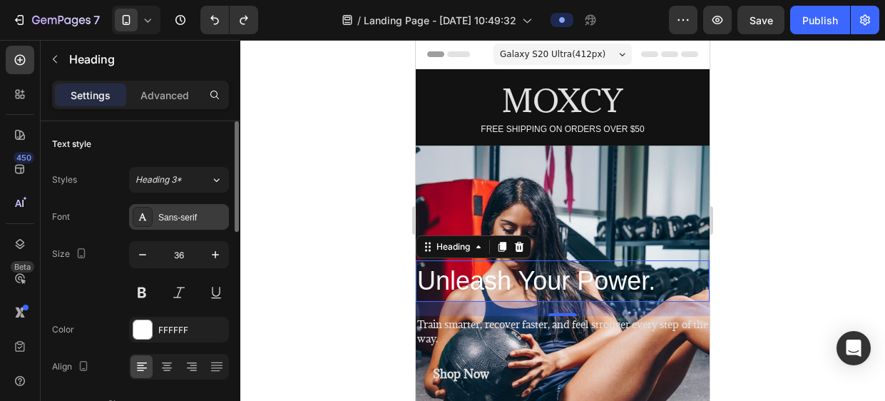
click at [193, 218] on div "Sans-serif" at bounding box center [191, 217] width 67 height 13
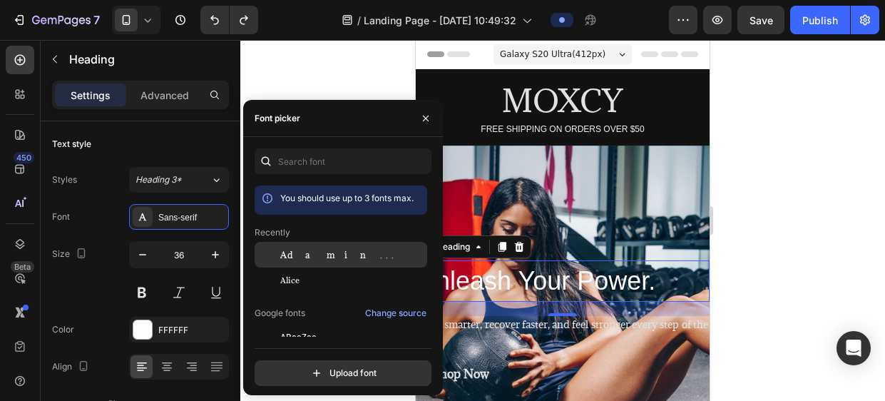
click at [322, 350] on div "Adamina" at bounding box center [341, 363] width 173 height 26
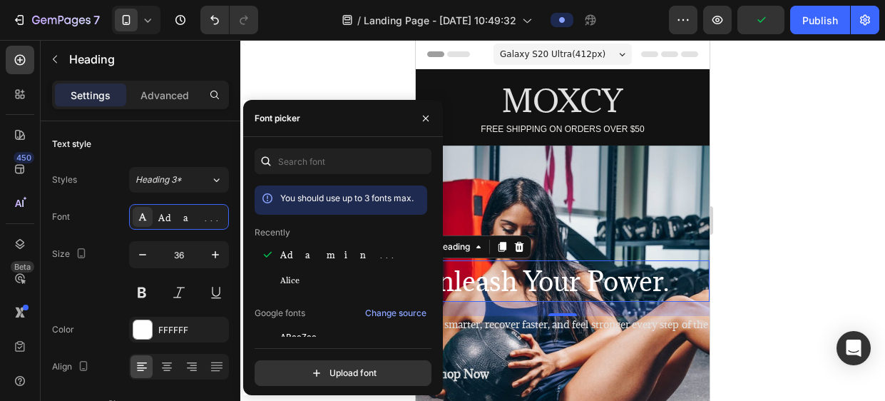
click at [348, 82] on div at bounding box center [562, 220] width 645 height 361
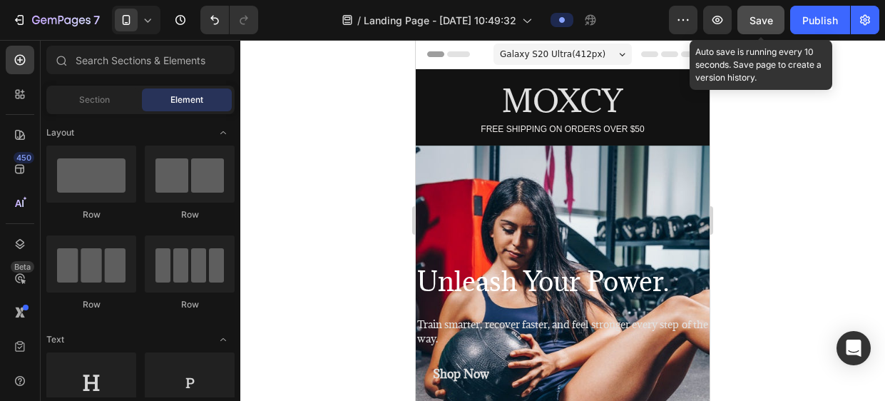
click at [773, 17] on span "Save" at bounding box center [762, 20] width 24 height 12
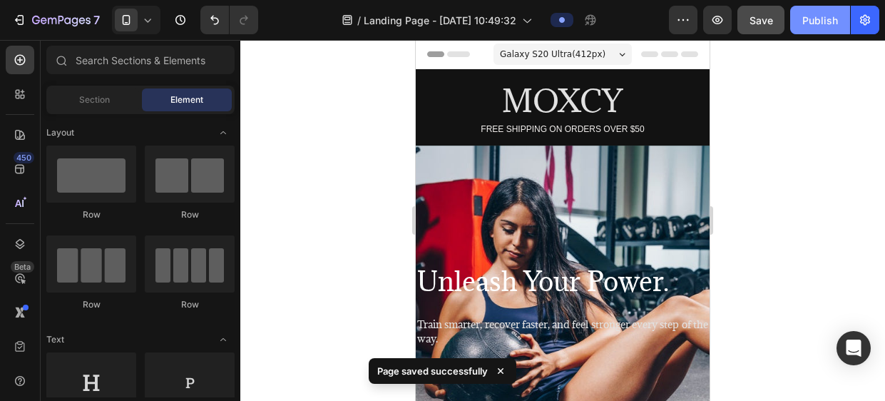
click at [813, 17] on div "Publish" at bounding box center [821, 20] width 36 height 15
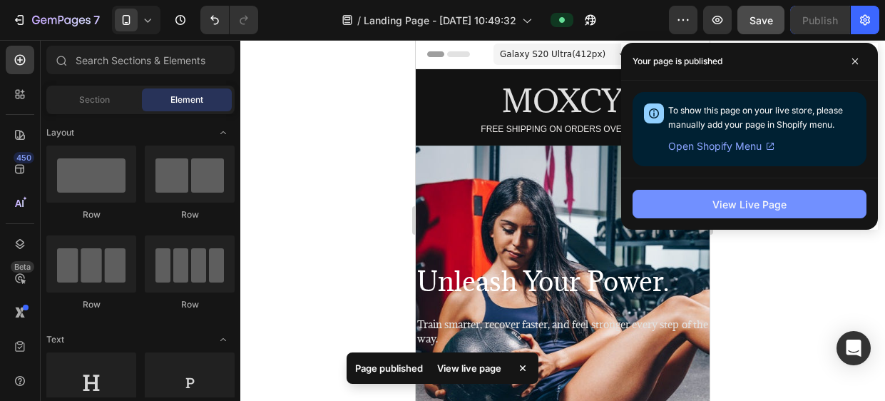
click at [728, 203] on div "View Live Page" at bounding box center [750, 204] width 74 height 15
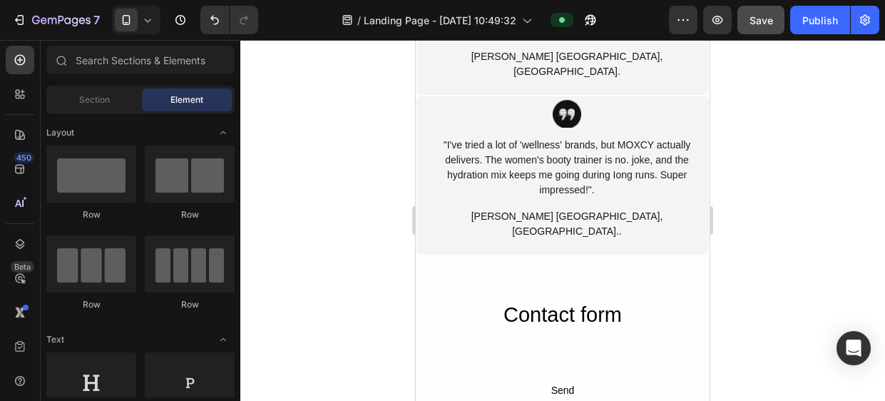
scroll to position [1130, 0]
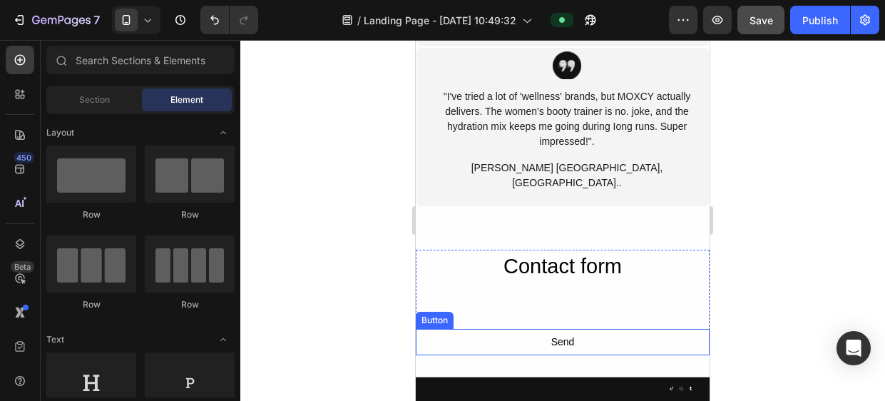
click at [576, 329] on button "Send" at bounding box center [563, 342] width 294 height 26
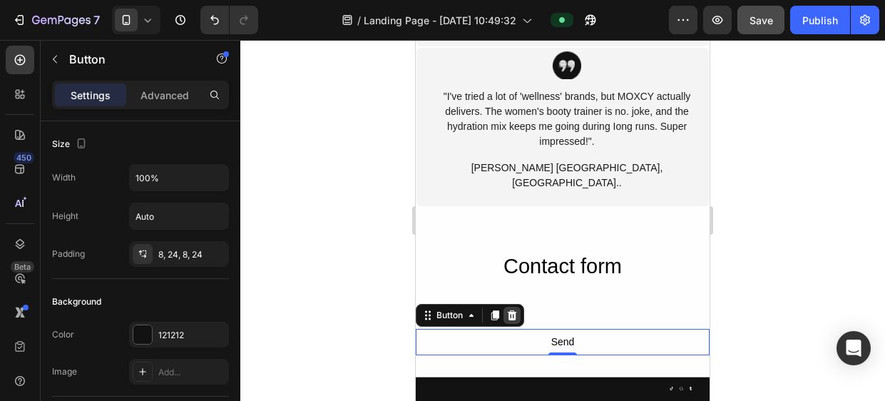
click at [507, 310] on icon at bounding box center [512, 315] width 11 height 11
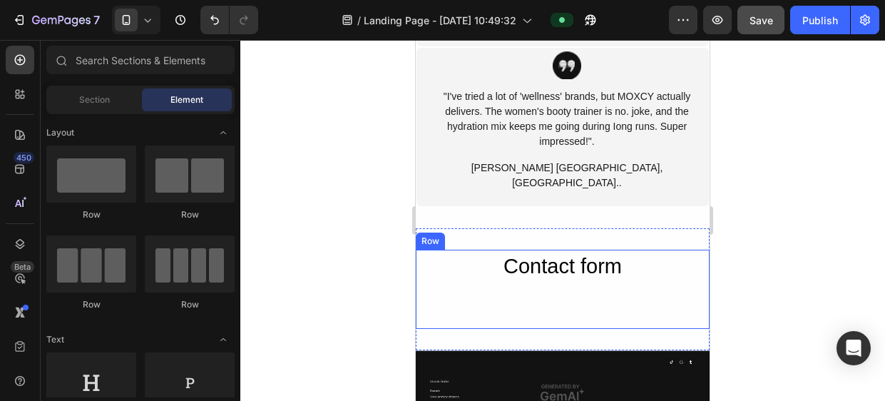
click at [533, 250] on div "Contact form Heading" at bounding box center [563, 290] width 294 height 80
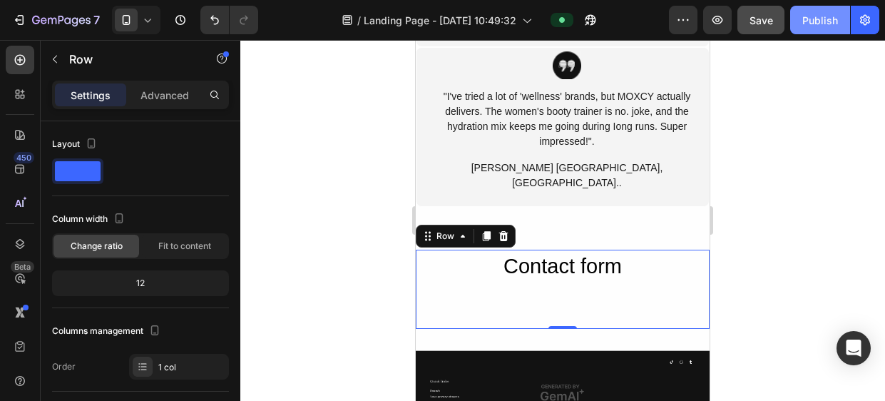
click at [815, 15] on div "Publish" at bounding box center [821, 20] width 36 height 15
